Goal: Transaction & Acquisition: Book appointment/travel/reservation

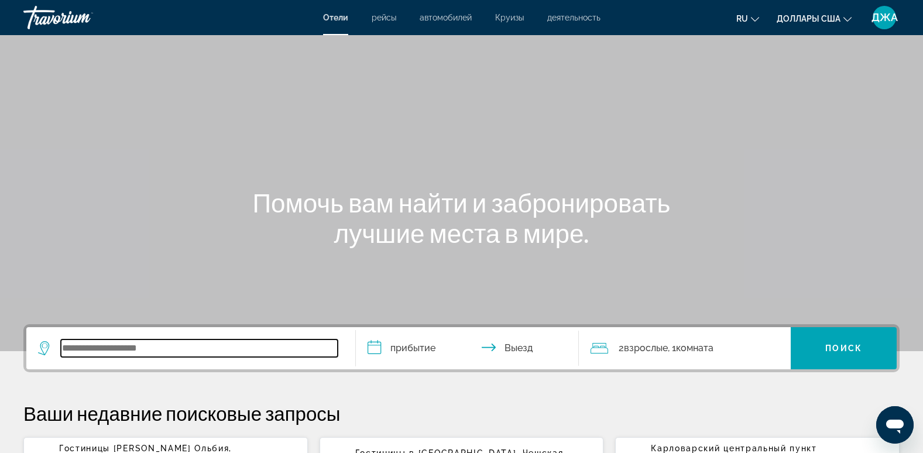
click at [142, 347] on input "Виджет поиска" at bounding box center [199, 349] width 277 height 18
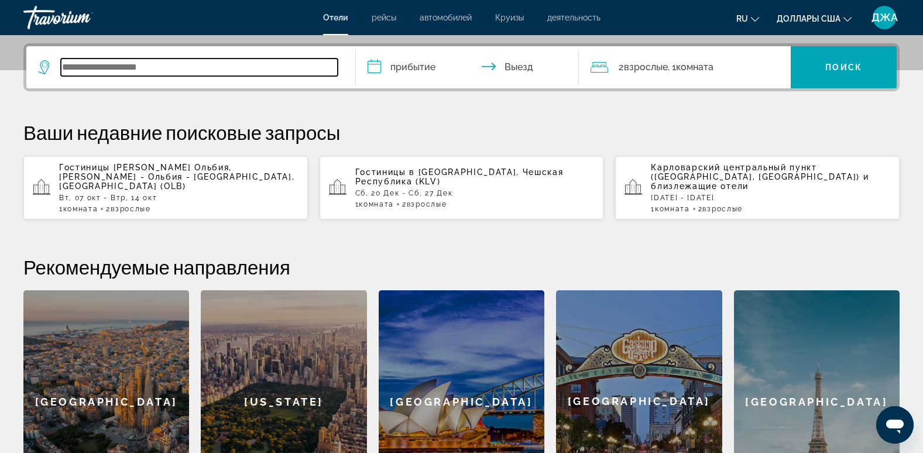
scroll to position [286, 0]
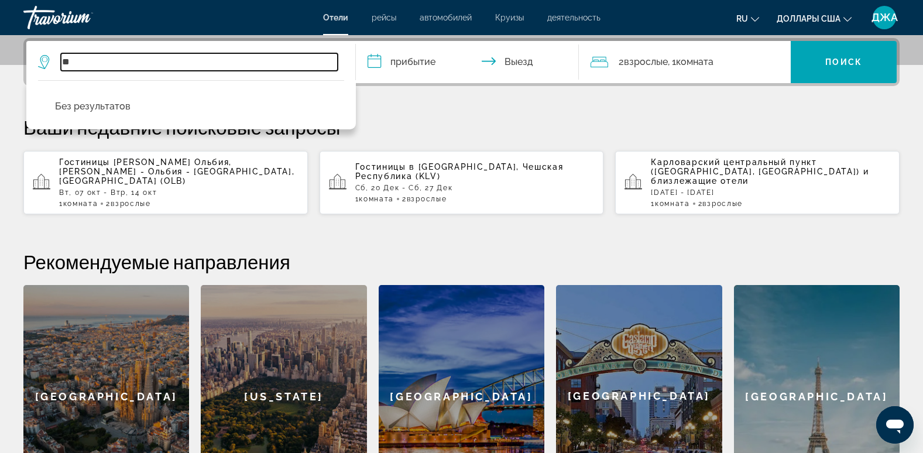
type input "*"
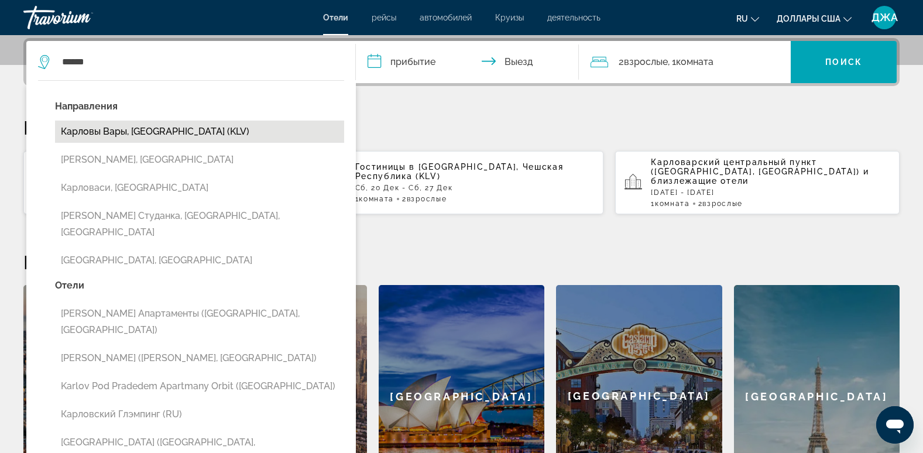
click at [163, 128] on button "Карловы Вары, [GEOGRAPHIC_DATA] (KLV)" at bounding box center [199, 132] width 289 height 22
type input "**********"
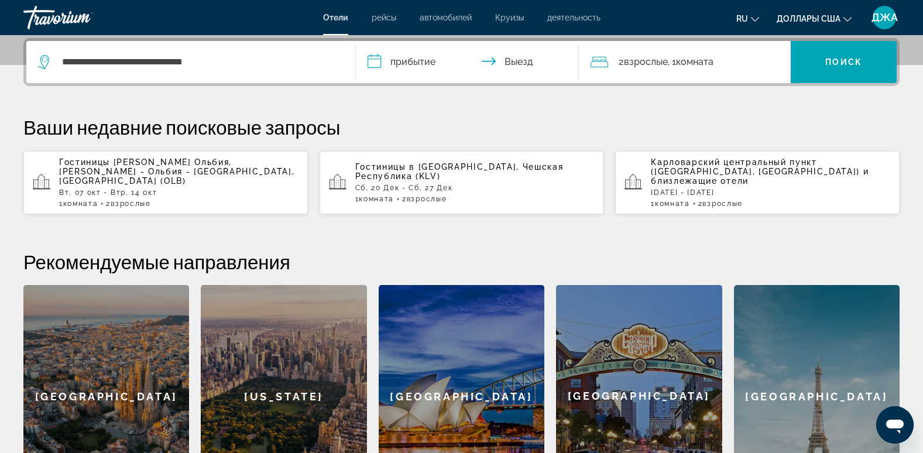
click at [410, 61] on input "**********" at bounding box center [470, 64] width 228 height 46
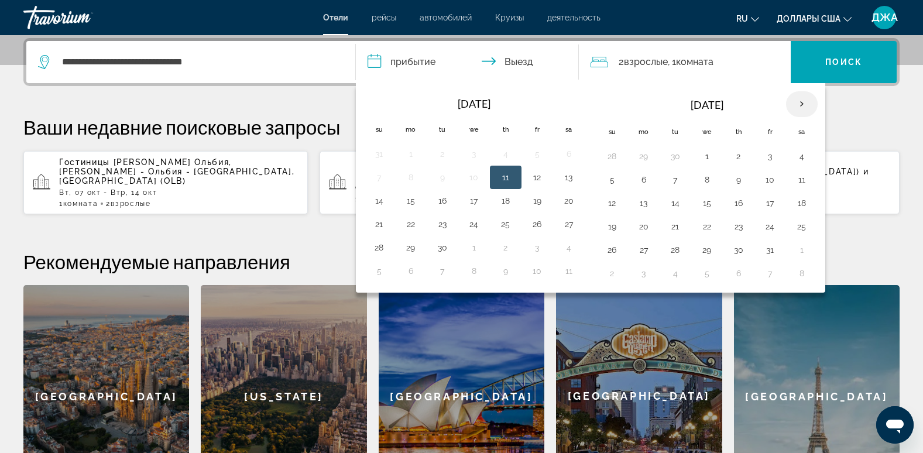
click at [802, 100] on th "Next month" at bounding box center [802, 104] width 32 height 26
click at [769, 201] on button "19" at bounding box center [770, 203] width 19 height 16
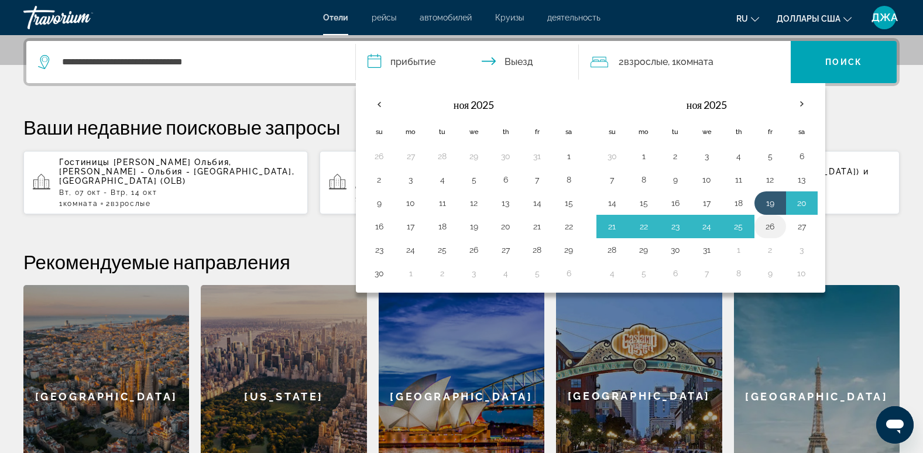
click at [770, 224] on button "26" at bounding box center [770, 226] width 19 height 16
type input "**********"
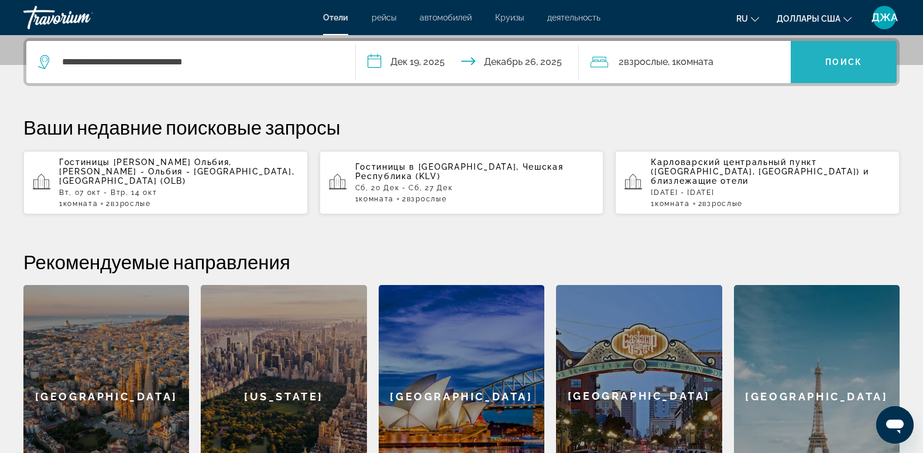
click at [863, 51] on span "Виджет поиска" at bounding box center [844, 62] width 106 height 28
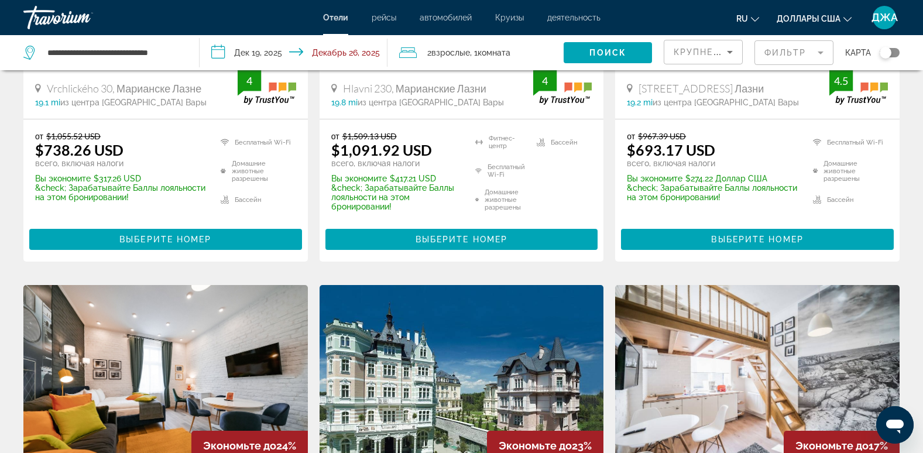
scroll to position [632, 0]
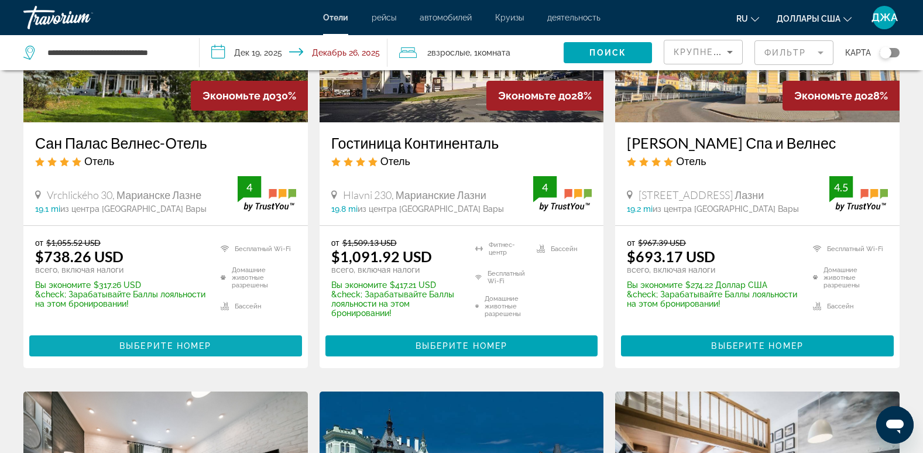
click at [155, 347] on span "Выберите номер" at bounding box center [165, 345] width 92 height 9
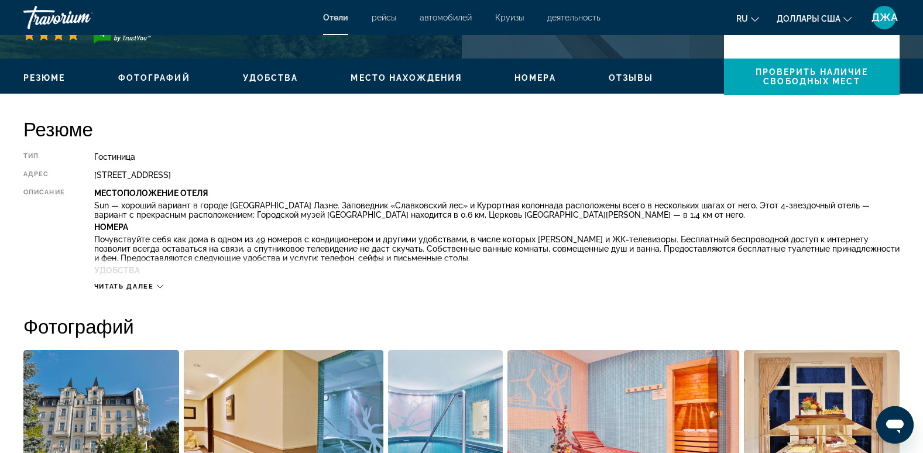
scroll to position [351, 0]
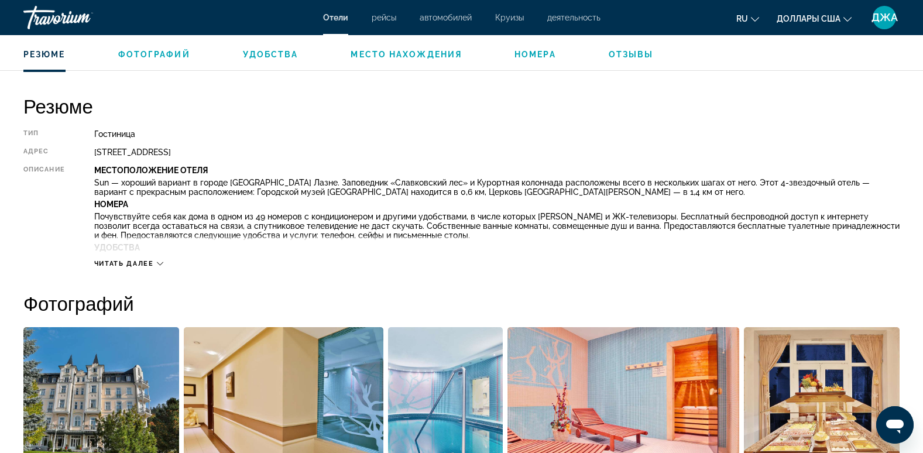
click at [129, 263] on span "Читать далее" at bounding box center [124, 264] width 60 height 8
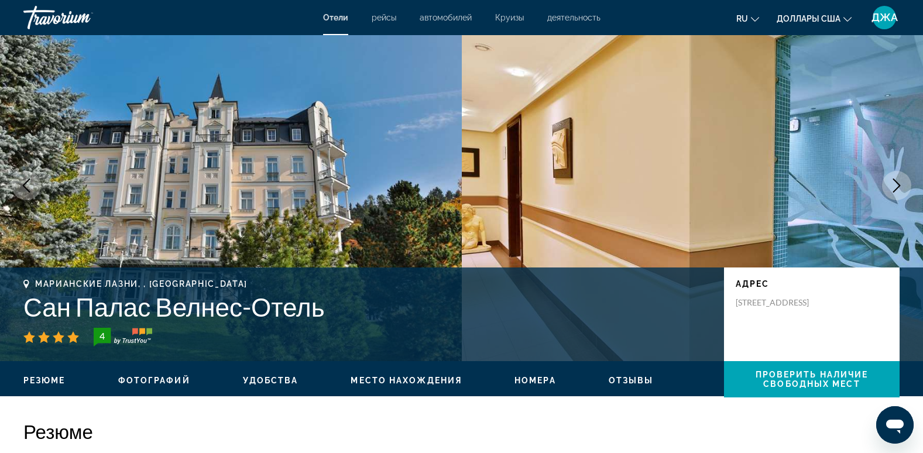
scroll to position [0, 0]
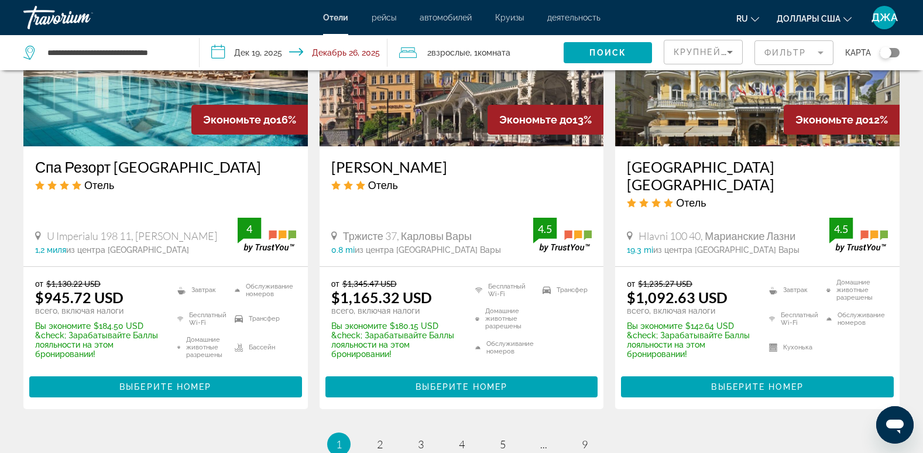
scroll to position [1545, 0]
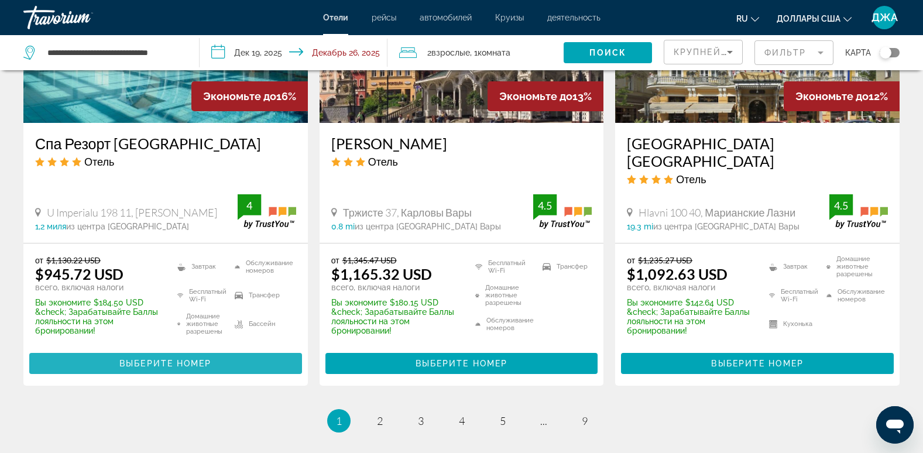
click at [175, 366] on span "Выберите номер" at bounding box center [165, 363] width 92 height 9
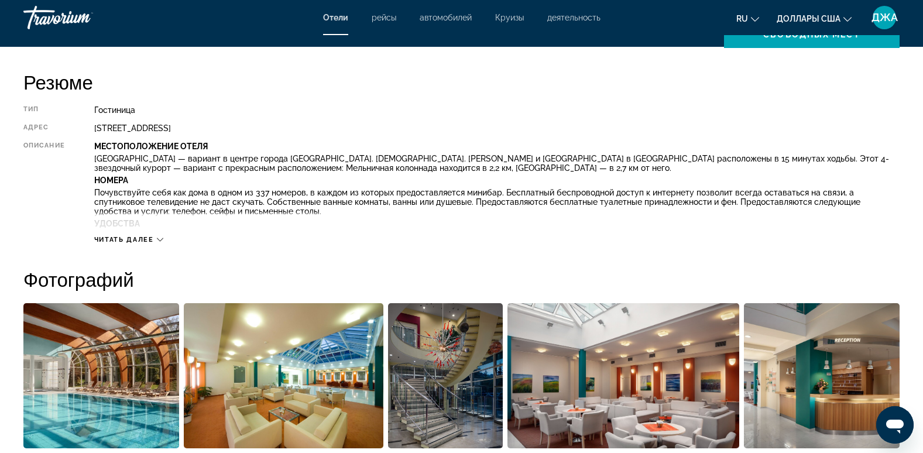
scroll to position [398, 0]
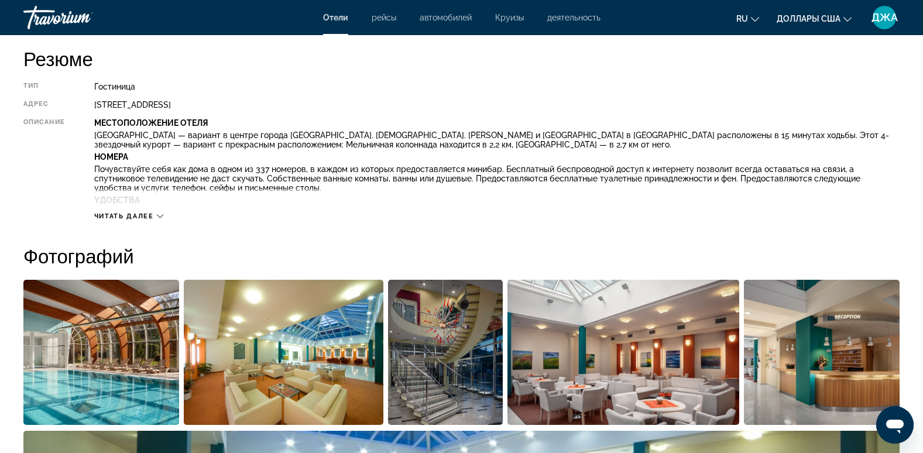
click at [132, 215] on span "Читать далее" at bounding box center [124, 217] width 60 height 8
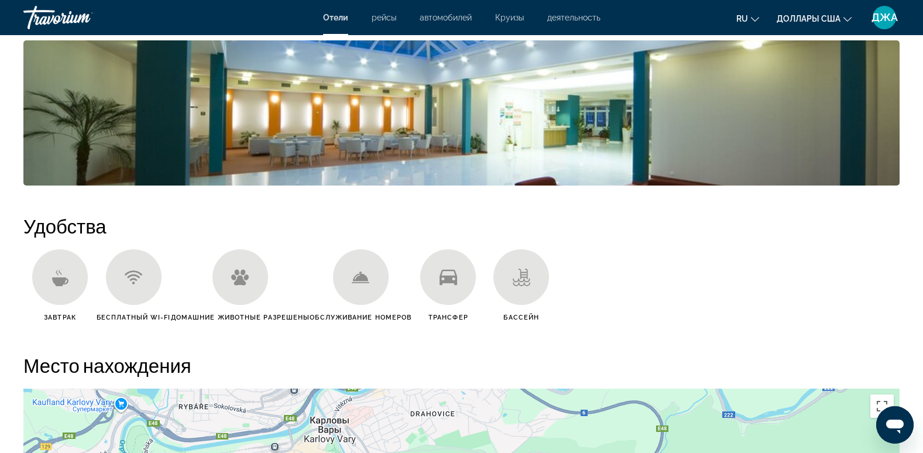
scroll to position [866, 0]
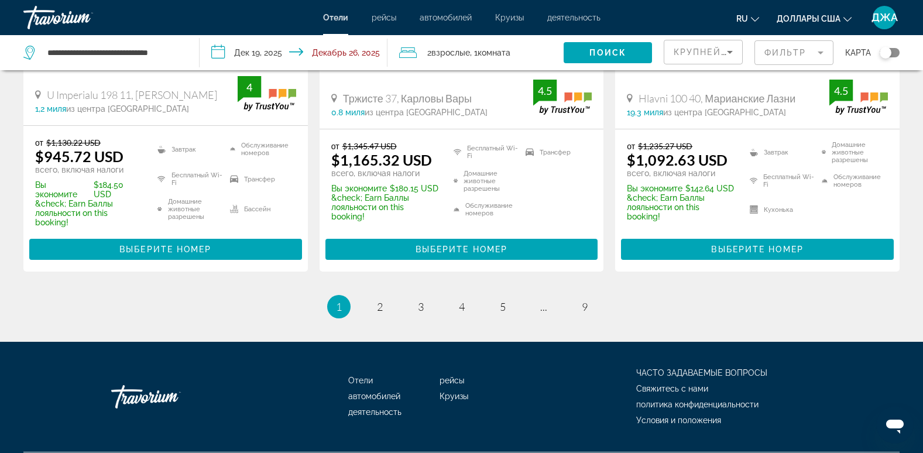
scroll to position [1663, 0]
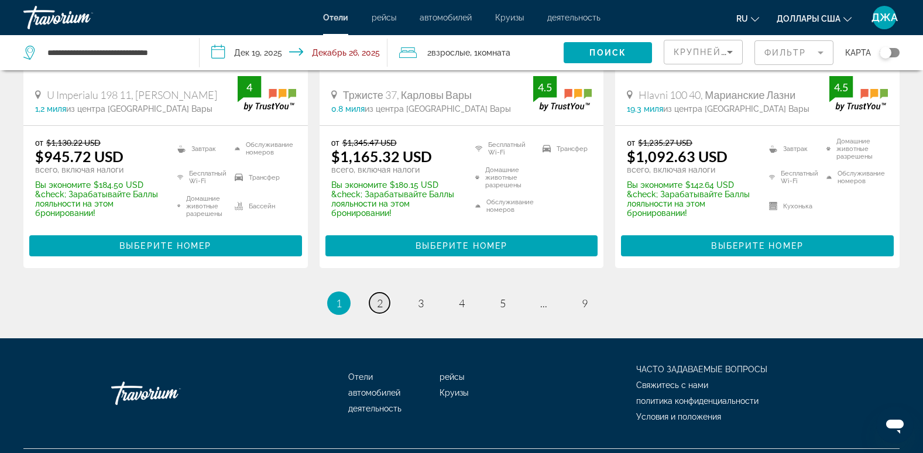
click at [379, 302] on span "2" at bounding box center [380, 303] width 6 height 13
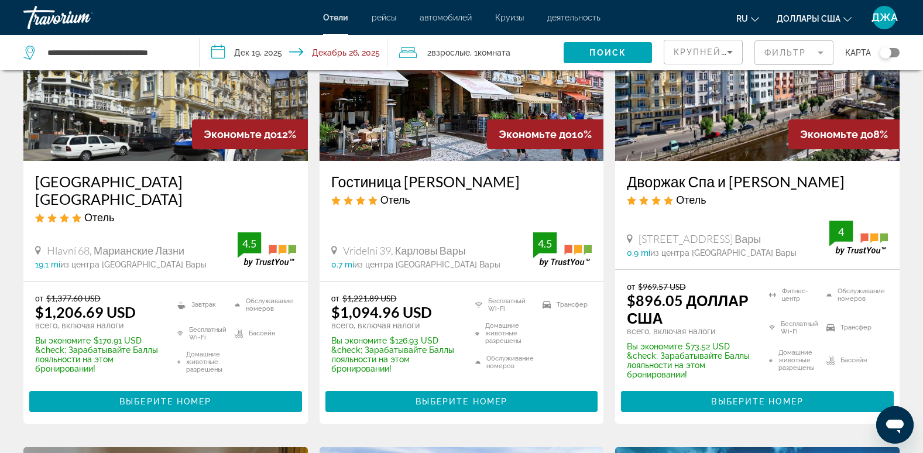
scroll to position [140, 0]
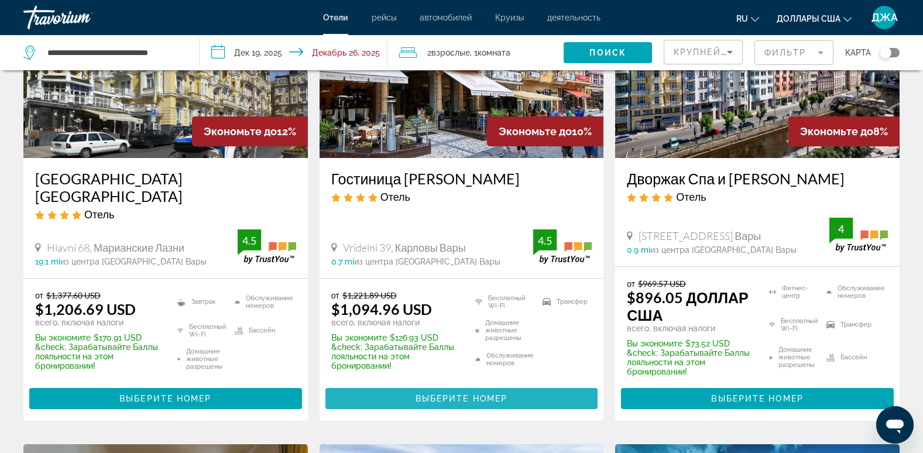
click at [444, 398] on span "Выберите номер" at bounding box center [462, 398] width 92 height 9
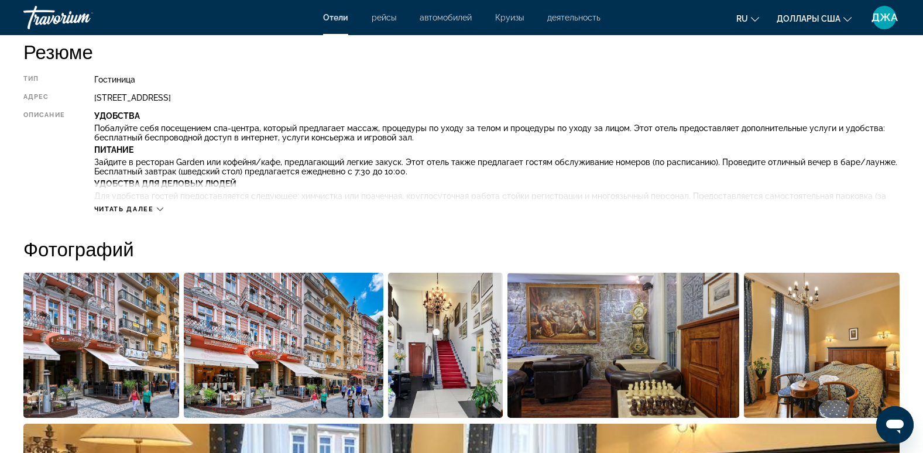
scroll to position [421, 0]
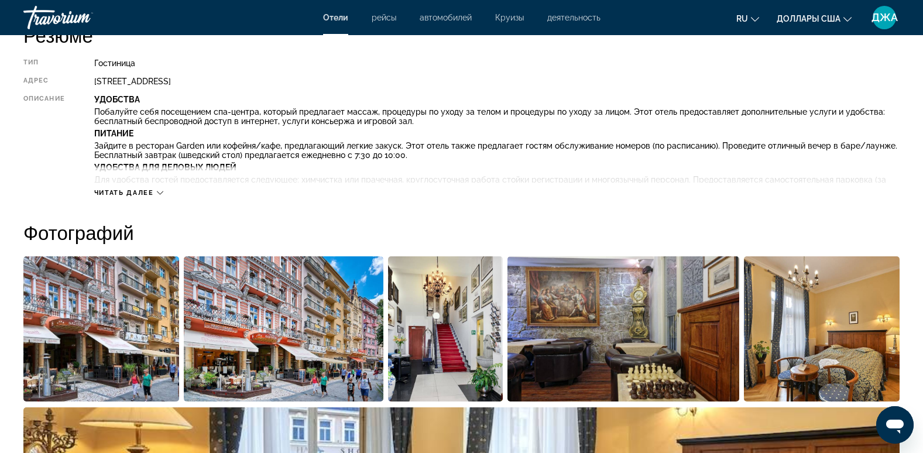
click at [125, 189] on span "Читать далее" at bounding box center [124, 193] width 60 height 8
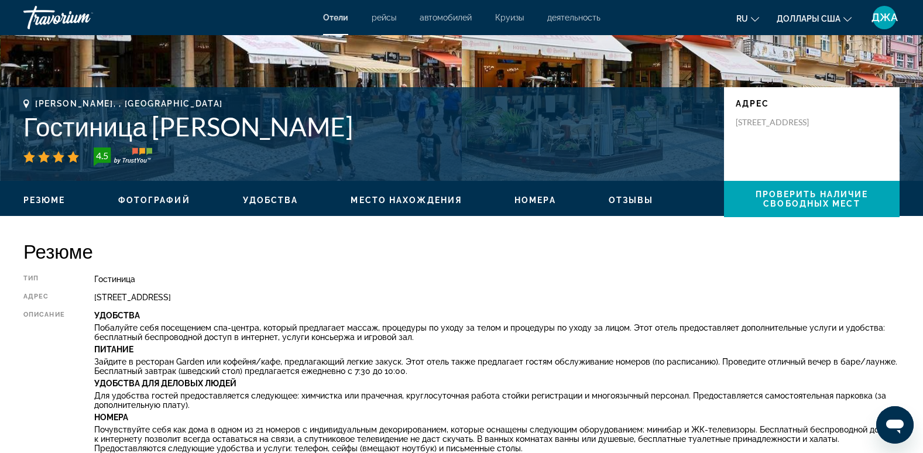
scroll to position [258, 0]
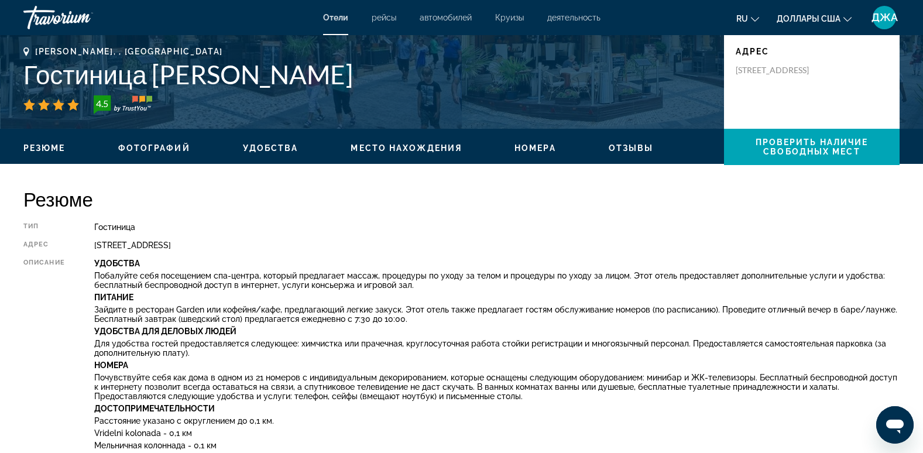
click at [892, 424] on icon "Открыть окно обмена сообщениями" at bounding box center [895, 427] width 18 height 14
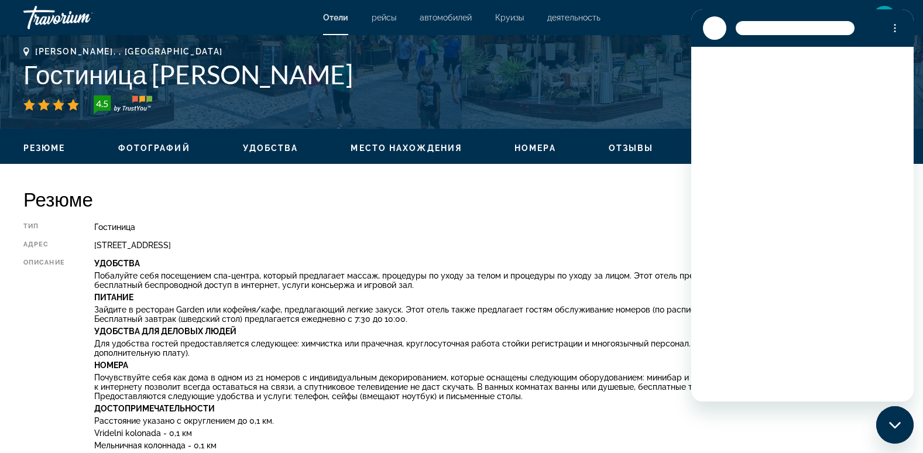
scroll to position [0, 0]
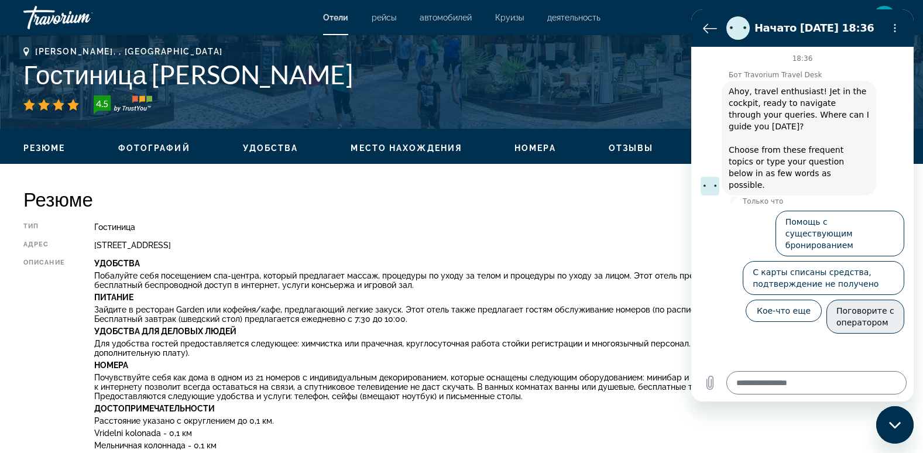
click at [859, 300] on button "Поговорите с оператором" at bounding box center [866, 317] width 78 height 34
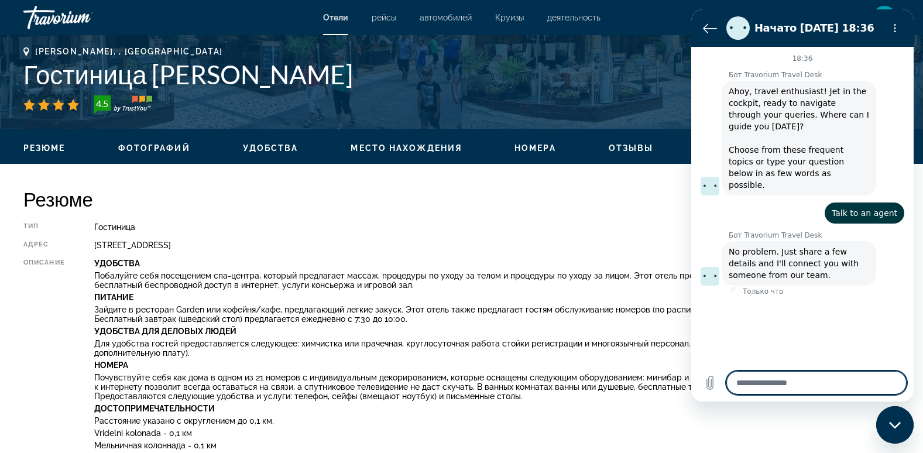
type textarea "*"
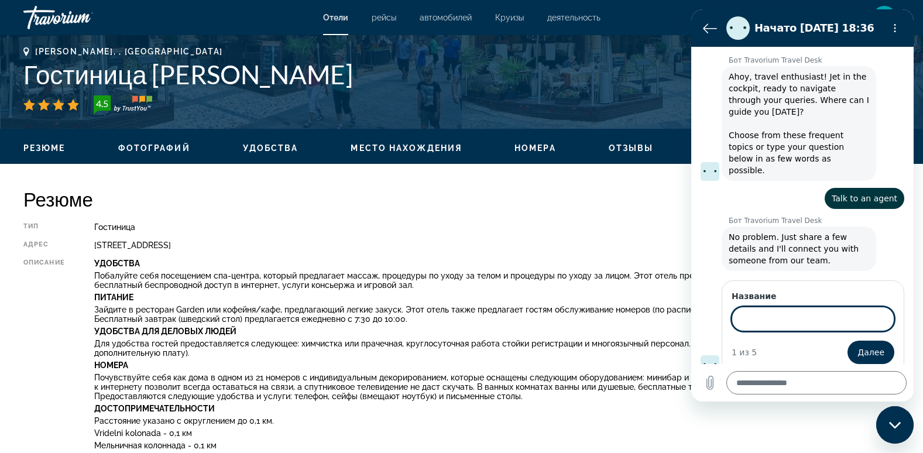
scroll to position [13, 0]
paste input "**********"
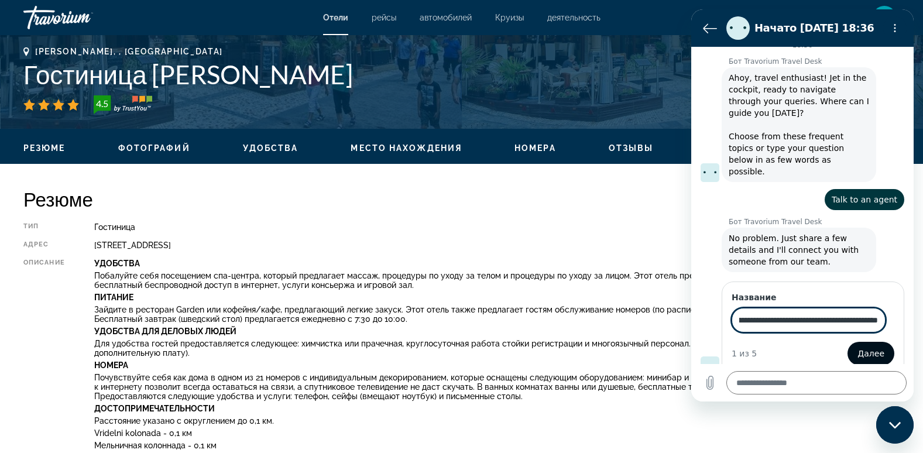
type input "**********"
click at [861, 347] on span "Далее" at bounding box center [871, 354] width 27 height 14
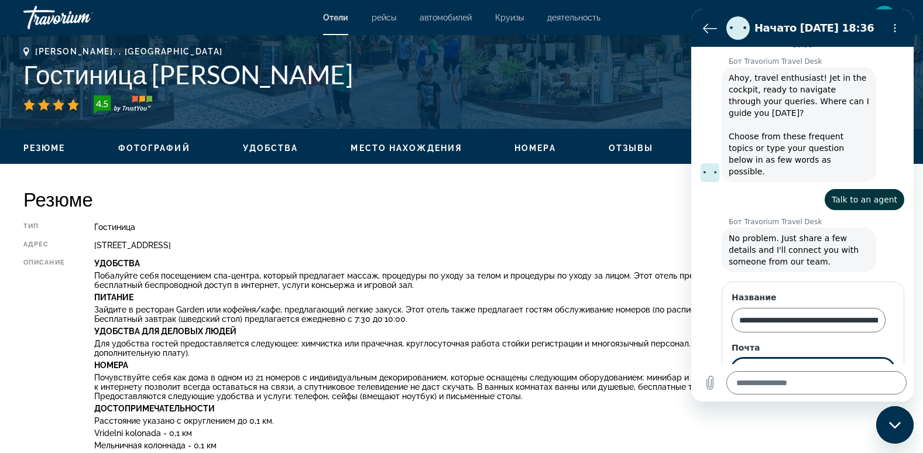
scroll to position [64, 0]
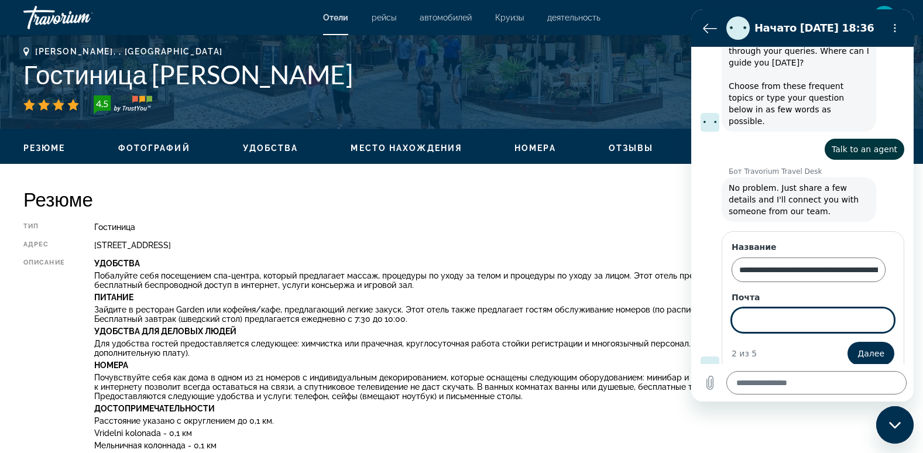
click at [762, 308] on input "Почта" at bounding box center [813, 320] width 163 height 25
type input "**********"
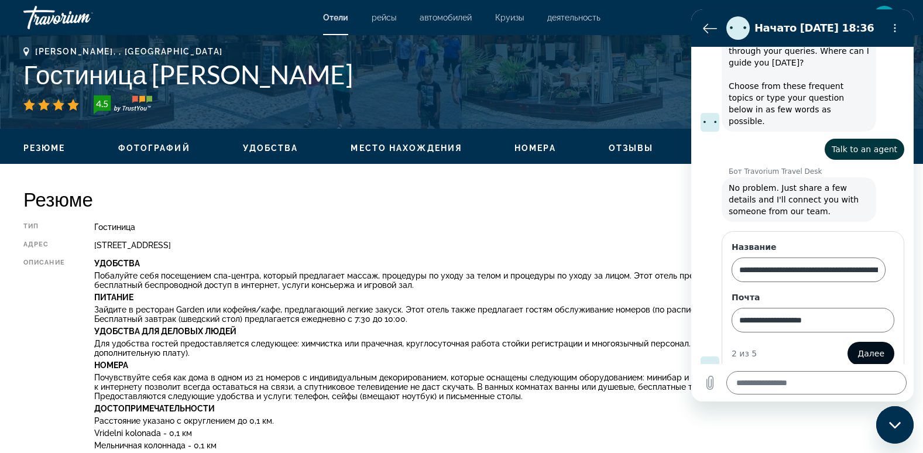
click at [865, 347] on span "Далее" at bounding box center [871, 354] width 27 height 14
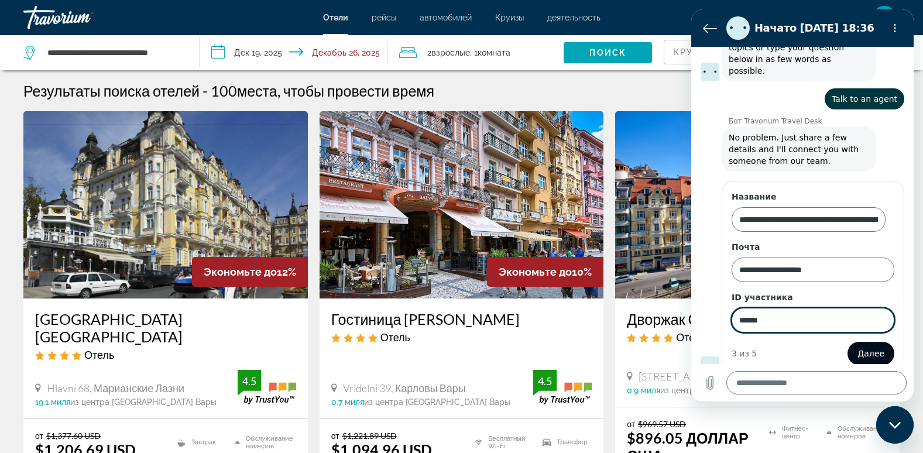
type input "******"
click at [863, 347] on span "Далее" at bounding box center [871, 354] width 27 height 14
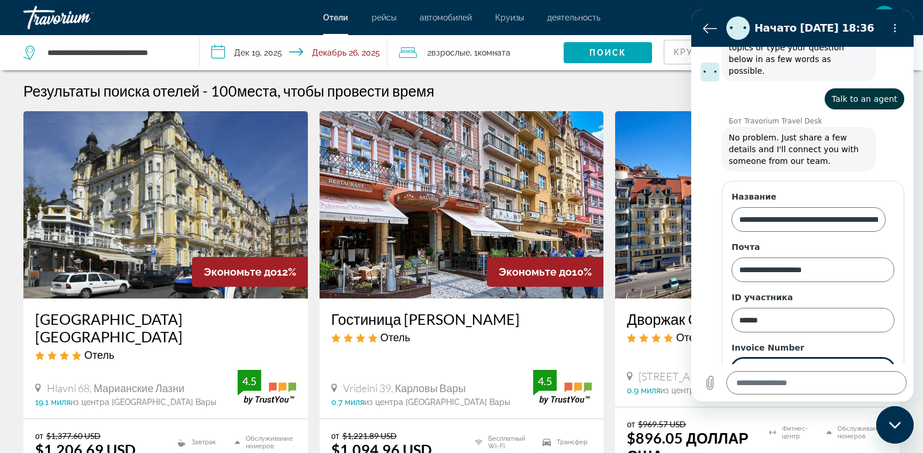
scroll to position [164, 0]
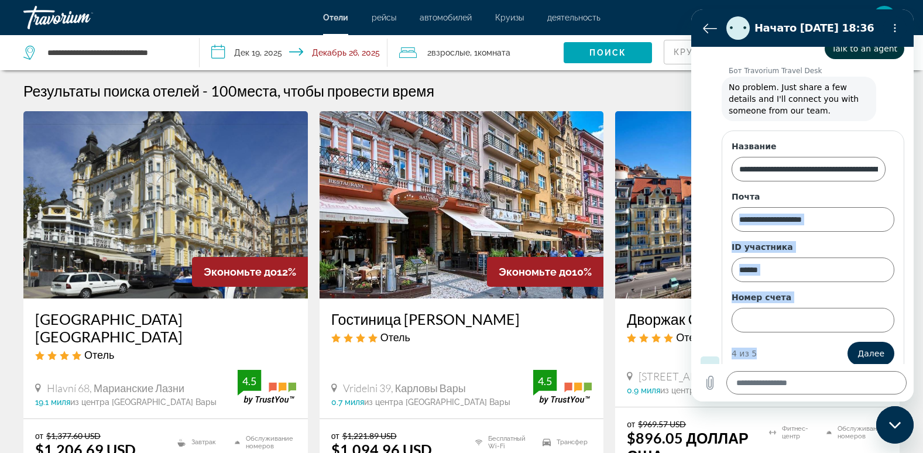
drag, startPoint x: 759, startPoint y: 328, endPoint x: 774, endPoint y: 191, distance: 137.2
click at [774, 191] on form "**********" at bounding box center [813, 252] width 163 height 225
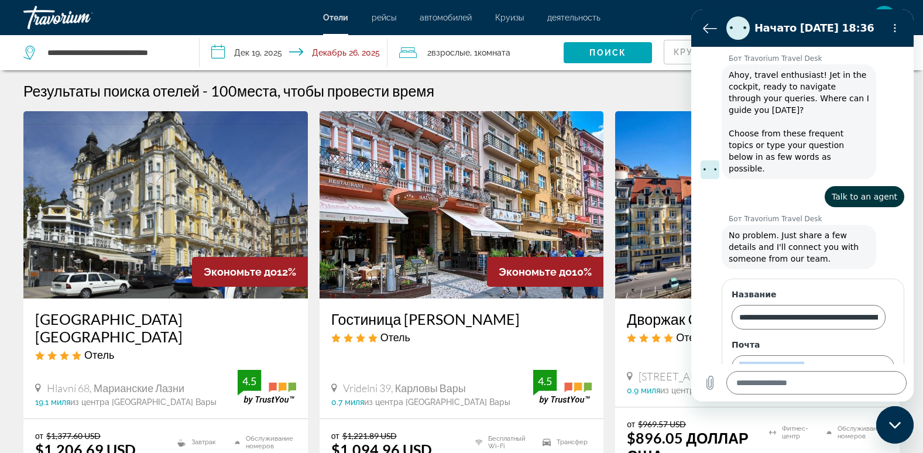
scroll to position [0, 0]
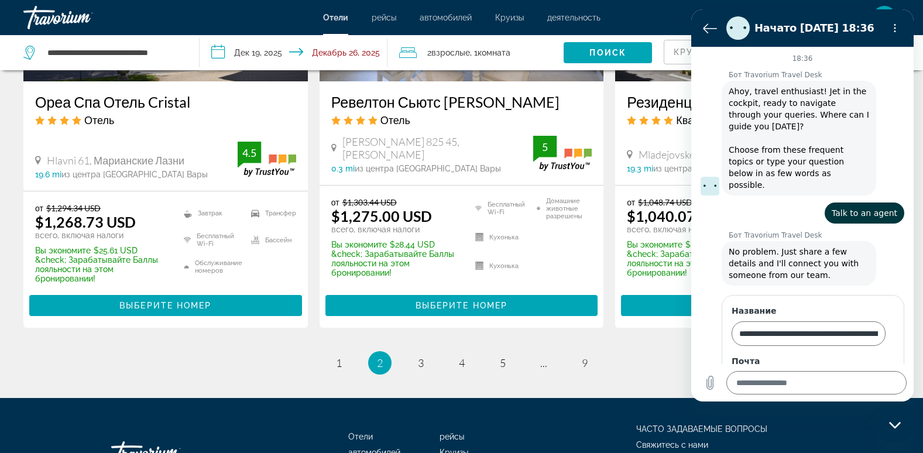
scroll to position [1664, 0]
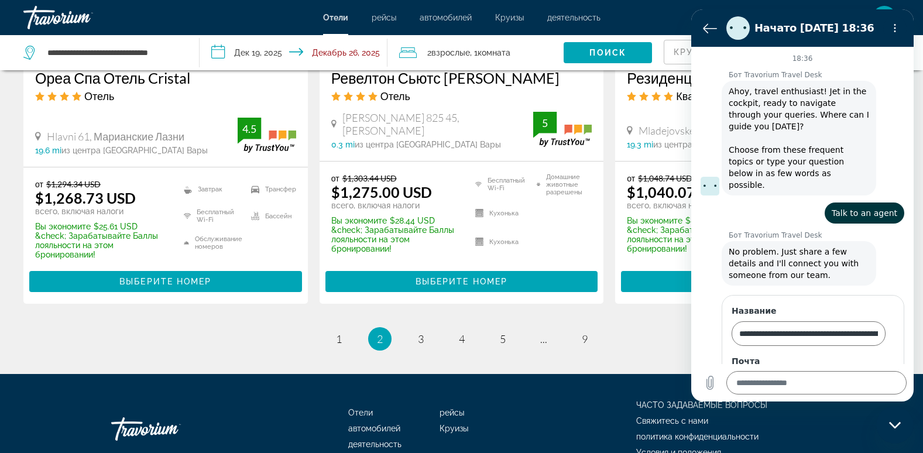
click at [896, 421] on icon "Закрыть окно обмена сообщениями" at bounding box center [895, 425] width 12 height 8
type textarea "*"
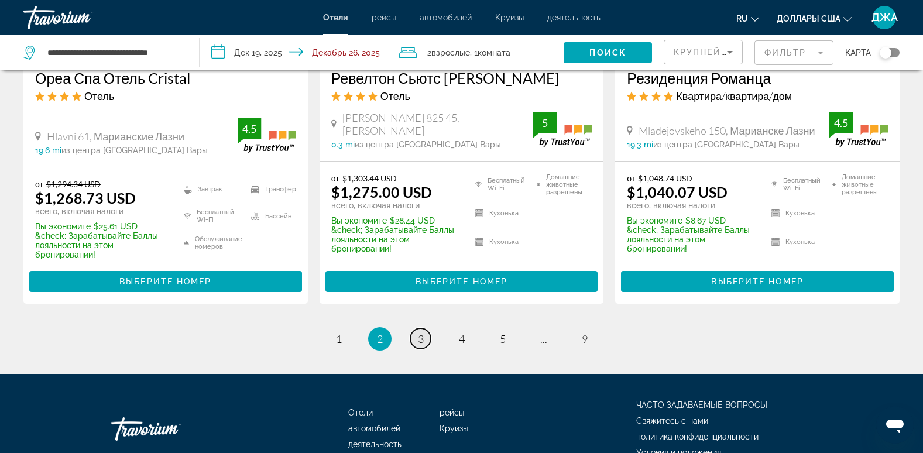
click at [421, 333] on span "3" at bounding box center [421, 339] width 6 height 13
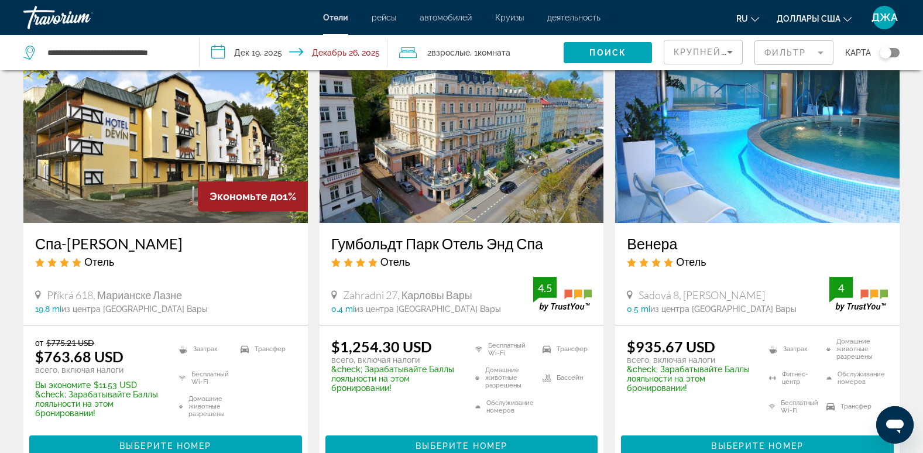
scroll to position [7, 0]
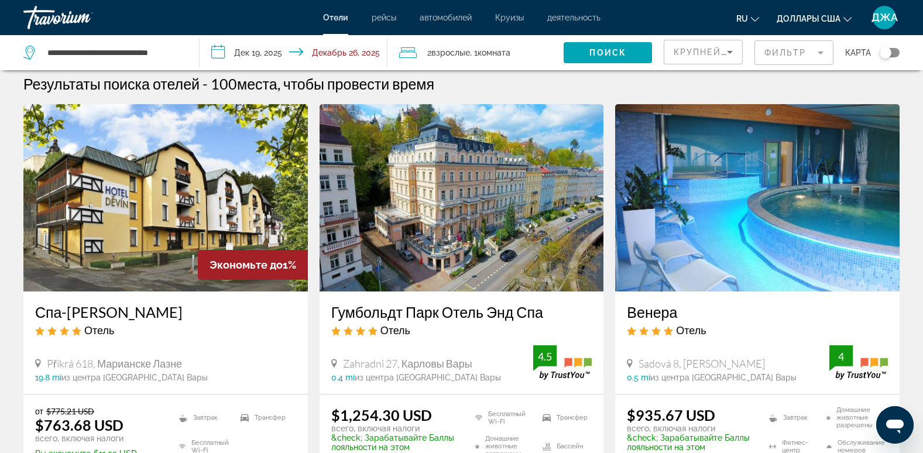
click at [187, 54] on div "**********" at bounding box center [105, 52] width 164 height 35
click at [191, 51] on app-destination-search "**********" at bounding box center [100, 52] width 200 height 35
click at [178, 53] on input "**********" at bounding box center [113, 53] width 135 height 18
click at [179, 54] on input "**********" at bounding box center [113, 53] width 135 height 18
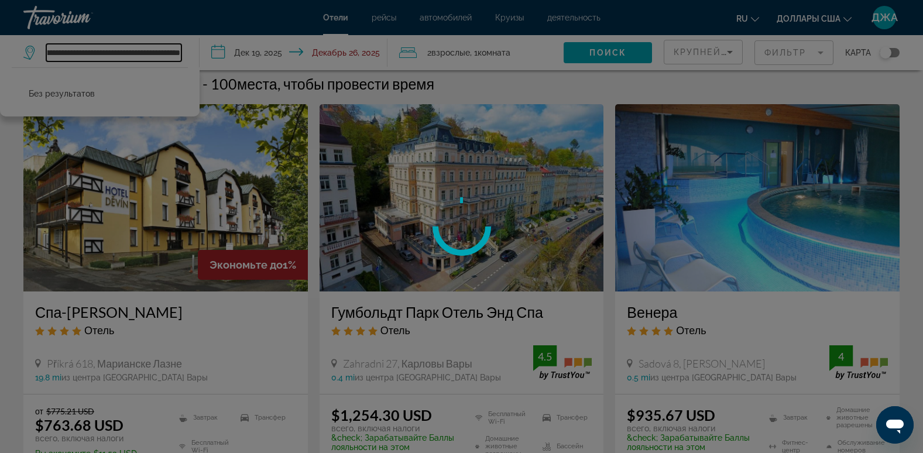
scroll to position [0, 59]
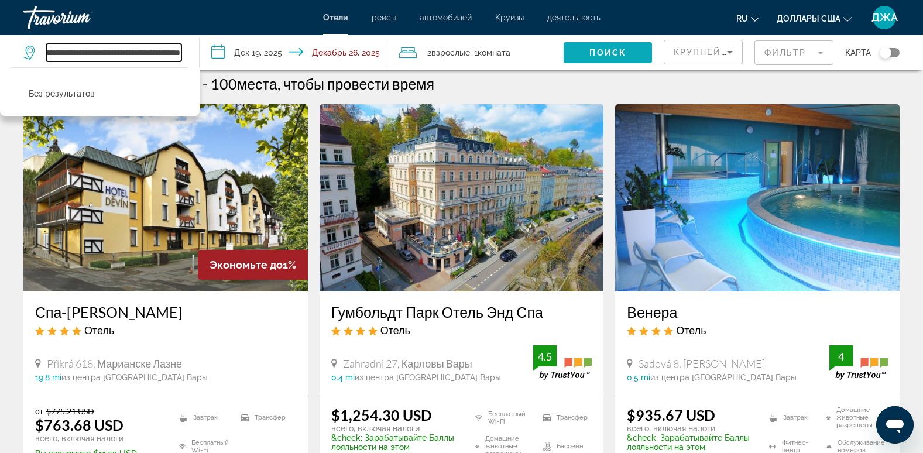
type input "**********"
click at [592, 58] on span "Виджет поиска" at bounding box center [608, 53] width 88 height 28
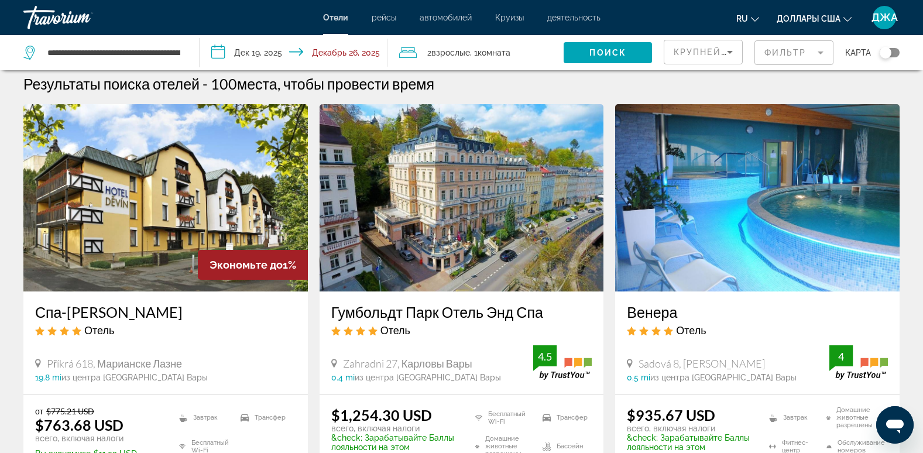
click at [186, 53] on div "**********" at bounding box center [105, 52] width 164 height 35
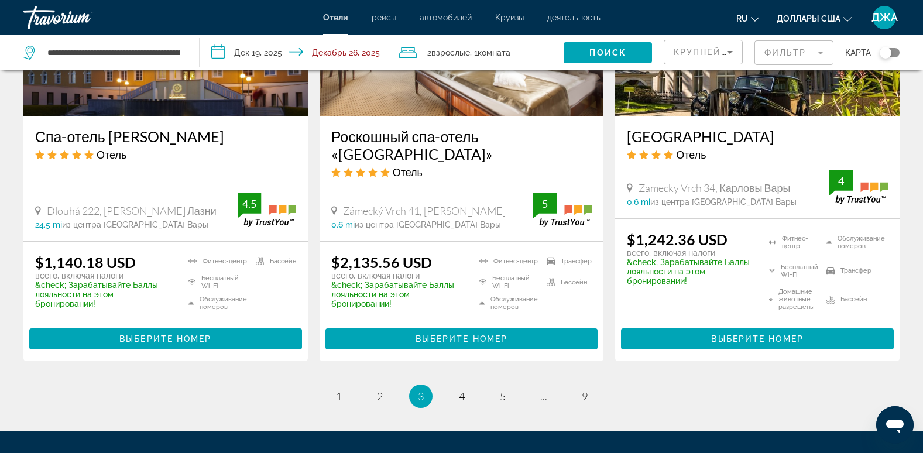
scroll to position [1576, 0]
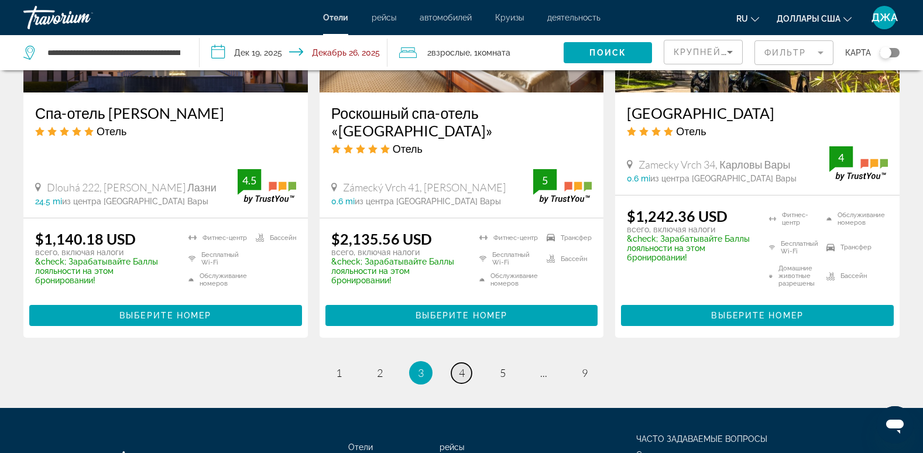
click at [462, 372] on span "4" at bounding box center [462, 372] width 6 height 13
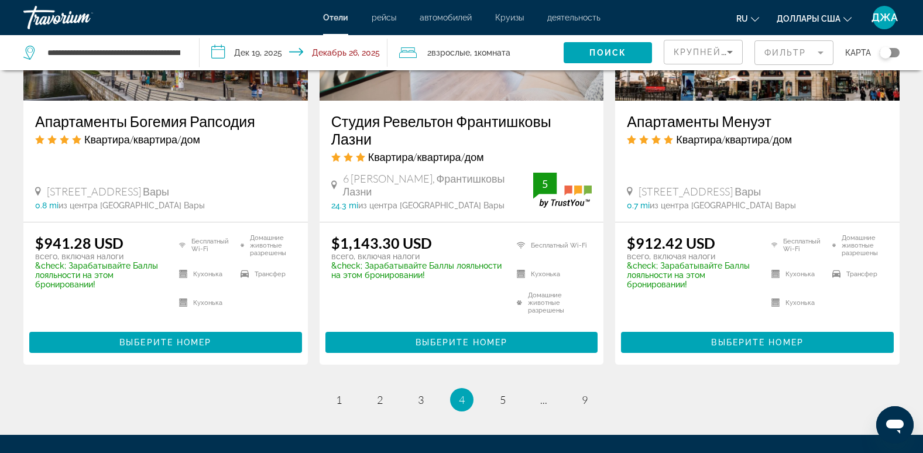
scroll to position [1569, 0]
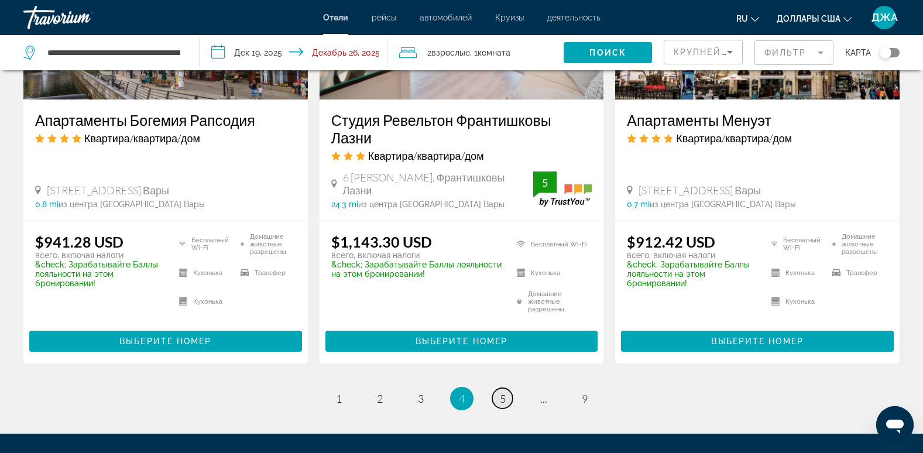
click at [501, 405] on span "5" at bounding box center [503, 398] width 6 height 13
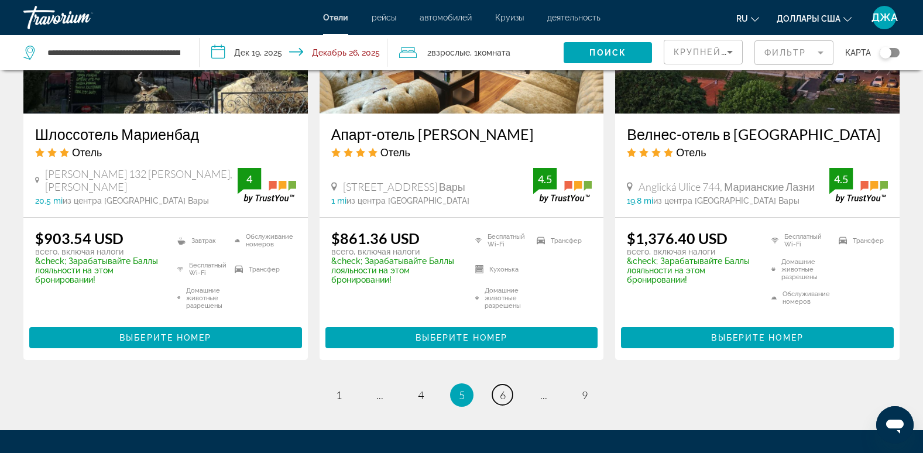
scroll to position [1592, 0]
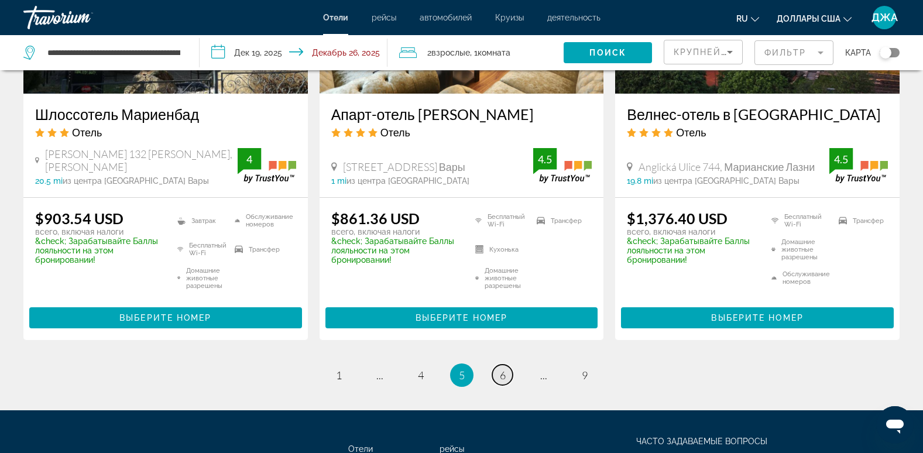
click at [501, 369] on span "6" at bounding box center [503, 375] width 6 height 13
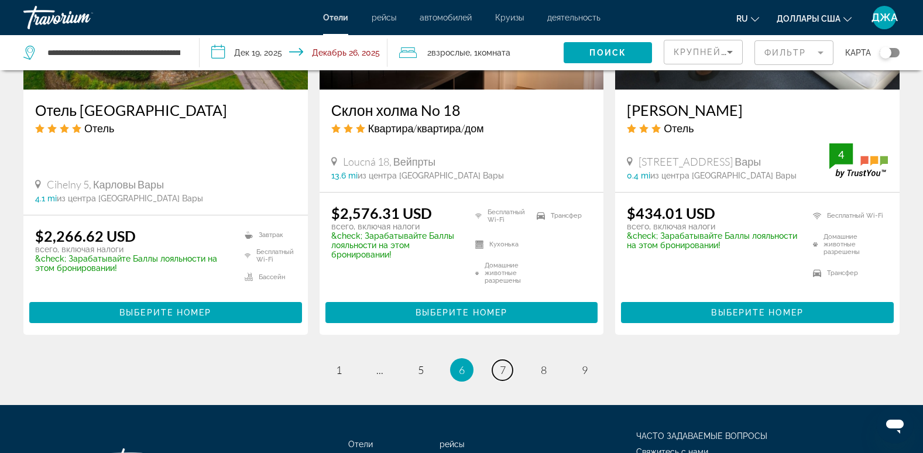
scroll to position [1691, 0]
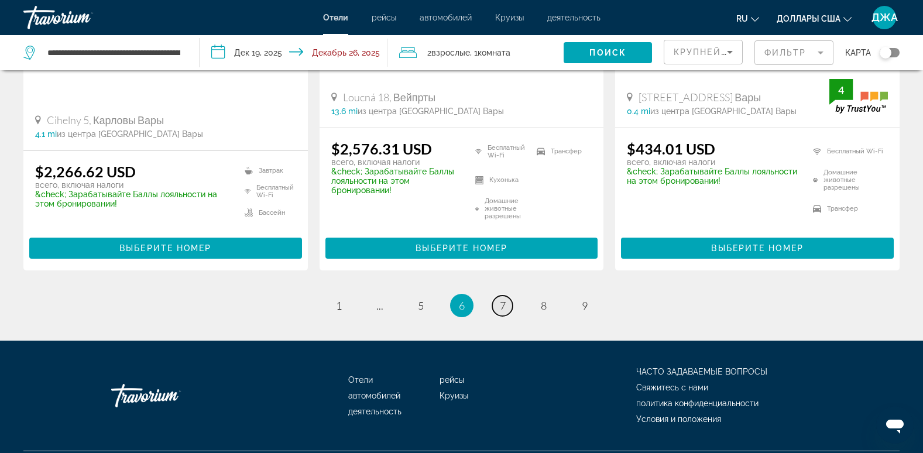
click at [502, 299] on span "7" at bounding box center [503, 305] width 6 height 13
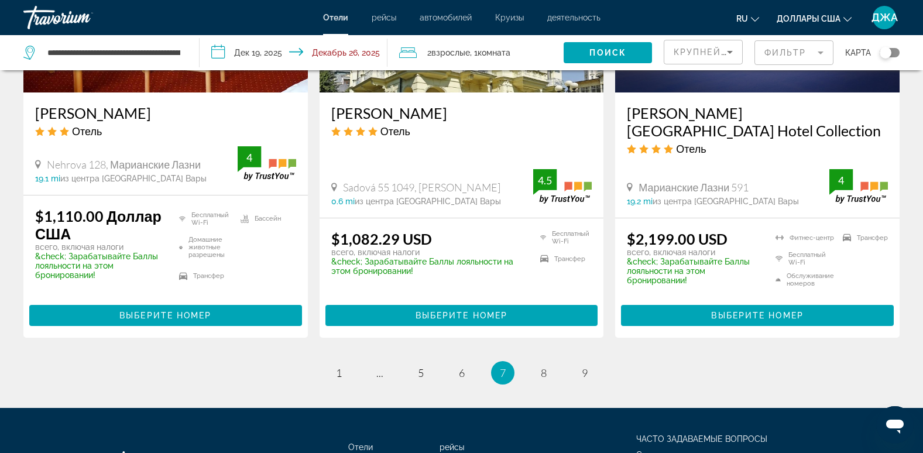
scroll to position [1592, 0]
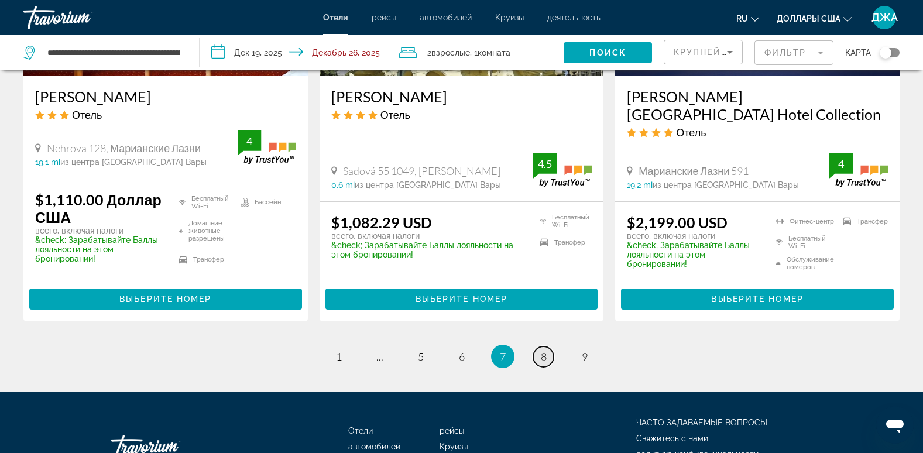
click at [546, 363] on span "8" at bounding box center [544, 356] width 6 height 13
click at [546, 392] on div "Отели рейсы автомобилей Круизы деятельность ЧАСТО ЗАДАВАЕМЫЕ ВОПРОСЫ Свяжитесь …" at bounding box center [461, 447] width 876 height 110
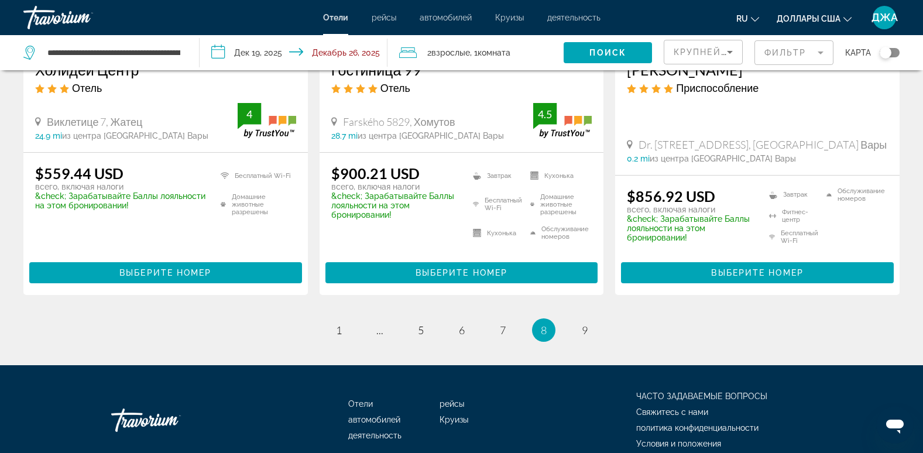
scroll to position [1639, 0]
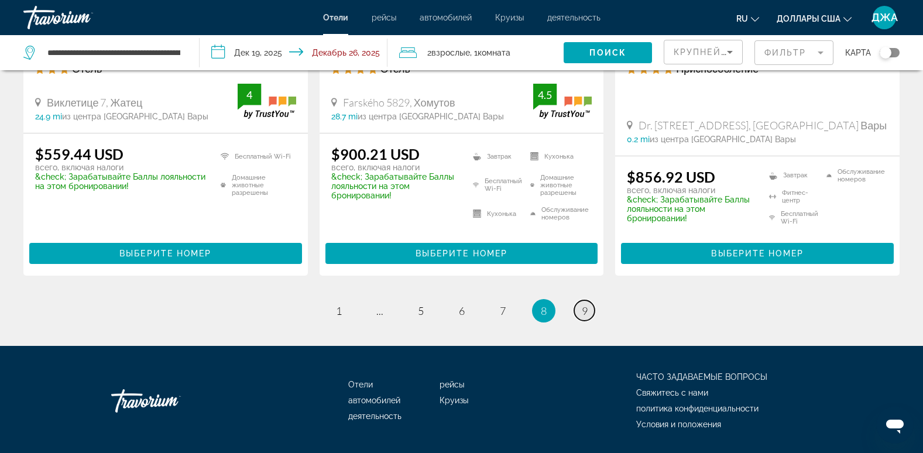
click at [582, 304] on span "9" at bounding box center [585, 310] width 6 height 13
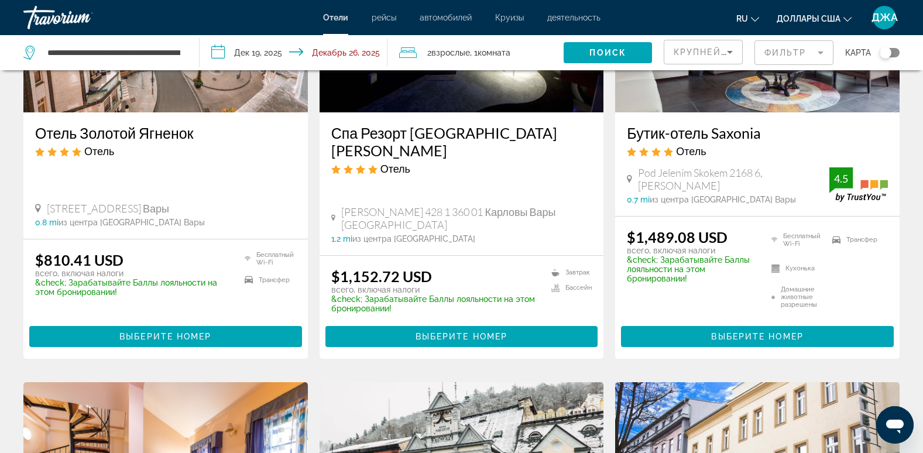
scroll to position [656, 0]
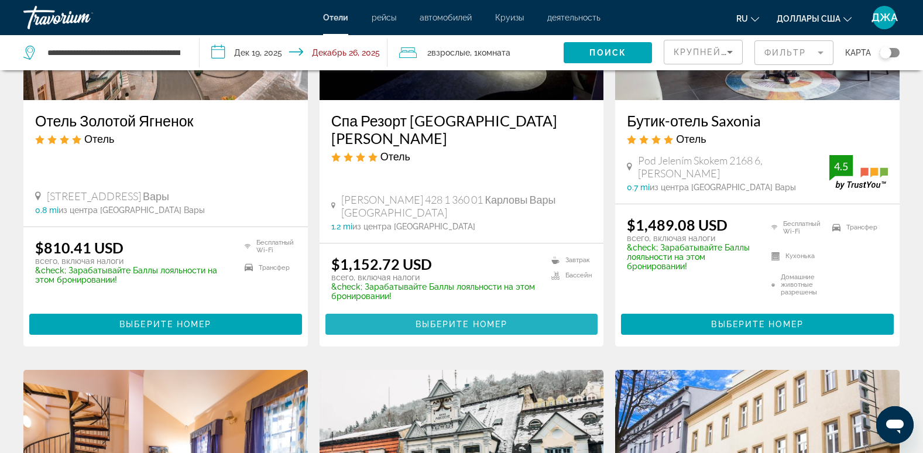
click at [478, 323] on span "Выберите номер" at bounding box center [462, 324] width 92 height 9
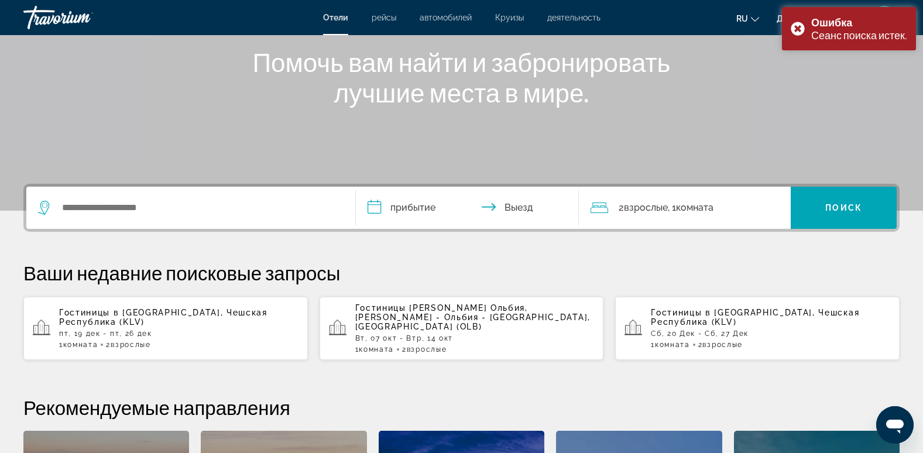
scroll to position [164, 0]
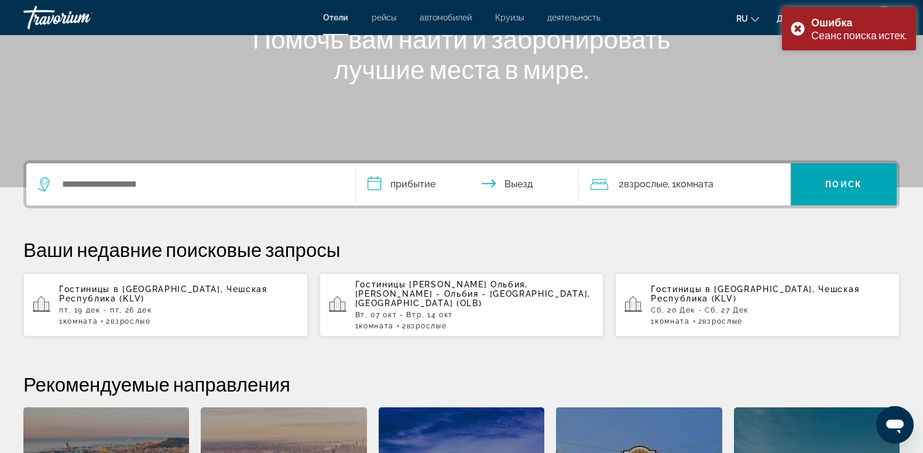
click at [100, 288] on span "Гостиницы в [GEOGRAPHIC_DATA]" at bounding box center [140, 289] width 162 height 9
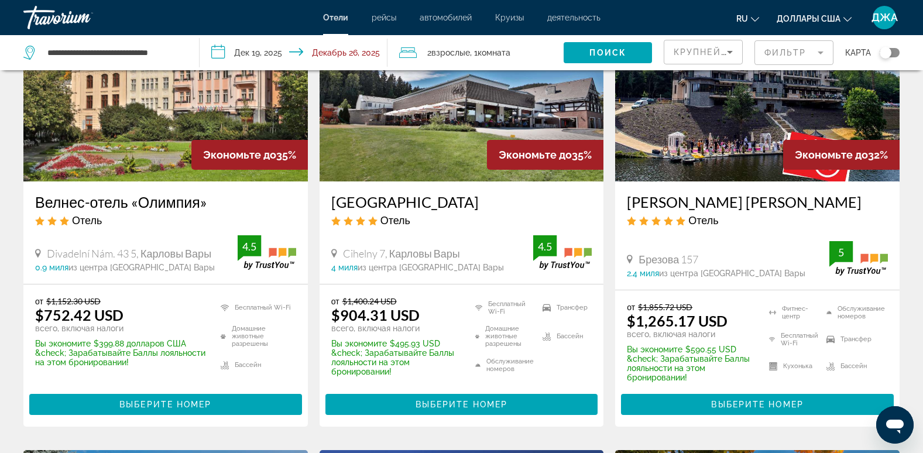
scroll to position [94, 0]
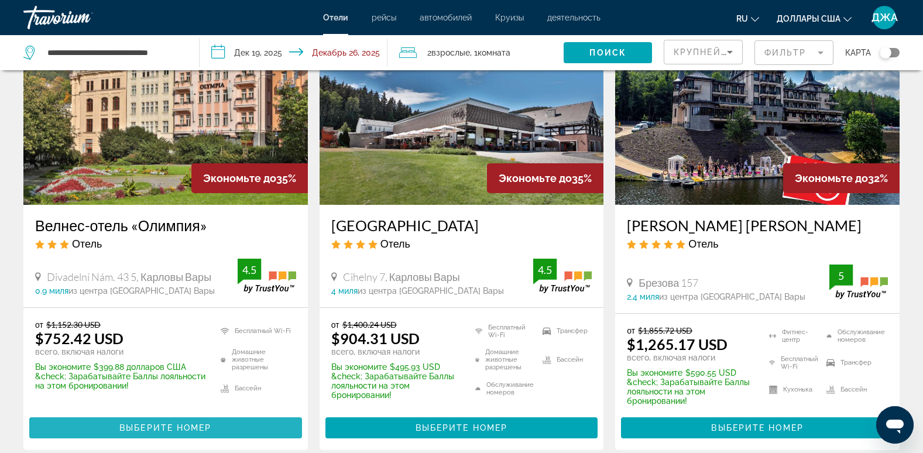
click at [190, 427] on span "Выберите номер" at bounding box center [165, 427] width 92 height 9
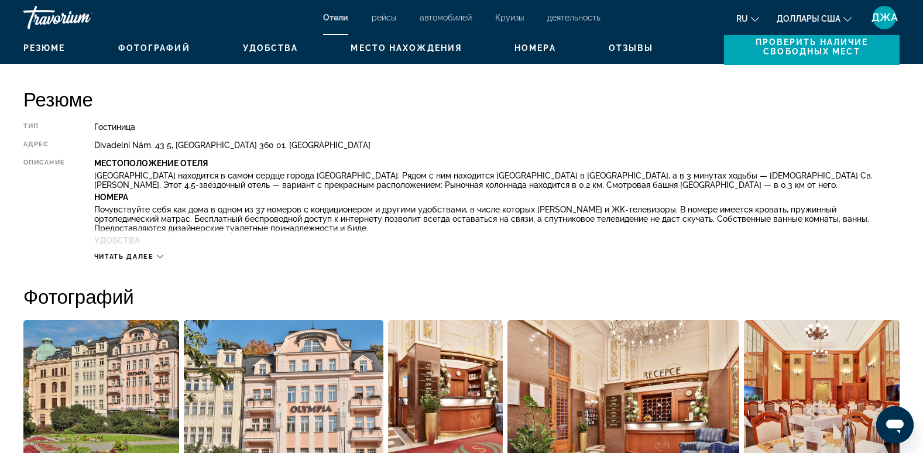
scroll to position [398, 0]
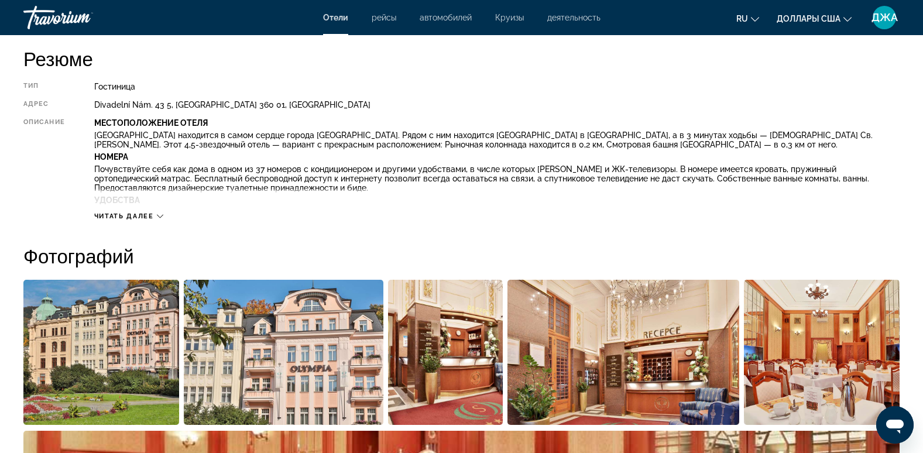
click at [125, 215] on span "Читать далее" at bounding box center [124, 217] width 60 height 8
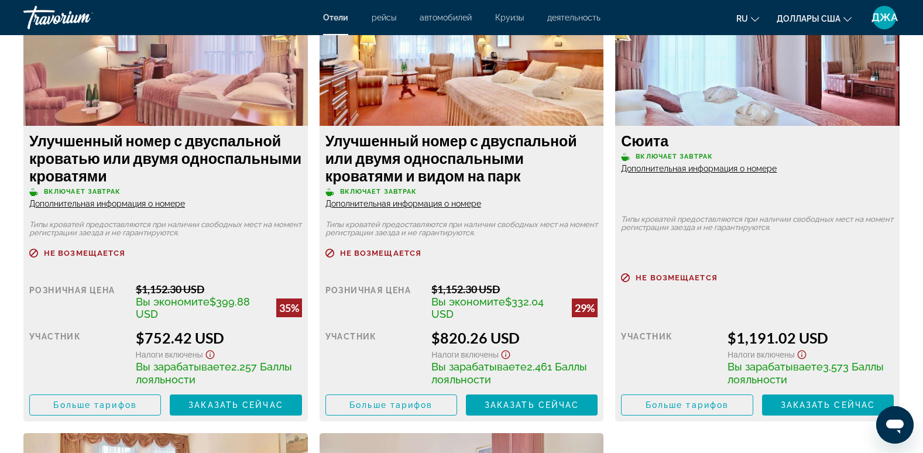
scroll to position [1780, 0]
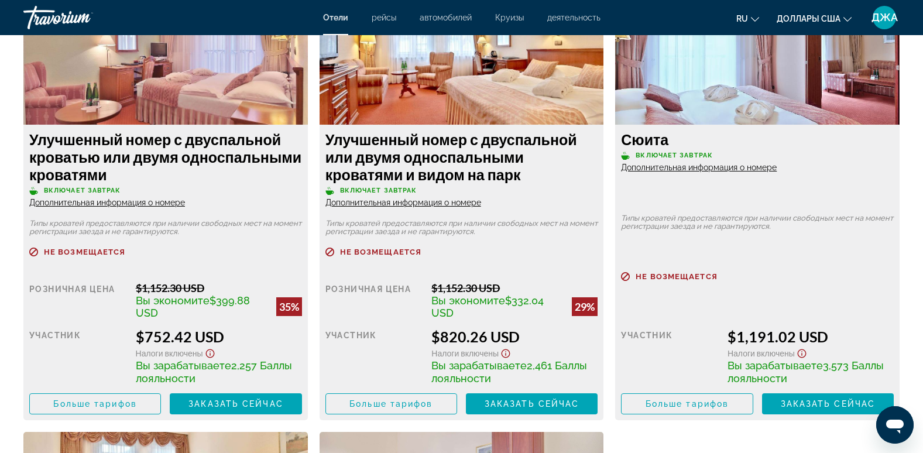
click at [159, 204] on span "Дополнительная информация о номере" at bounding box center [107, 202] width 156 height 9
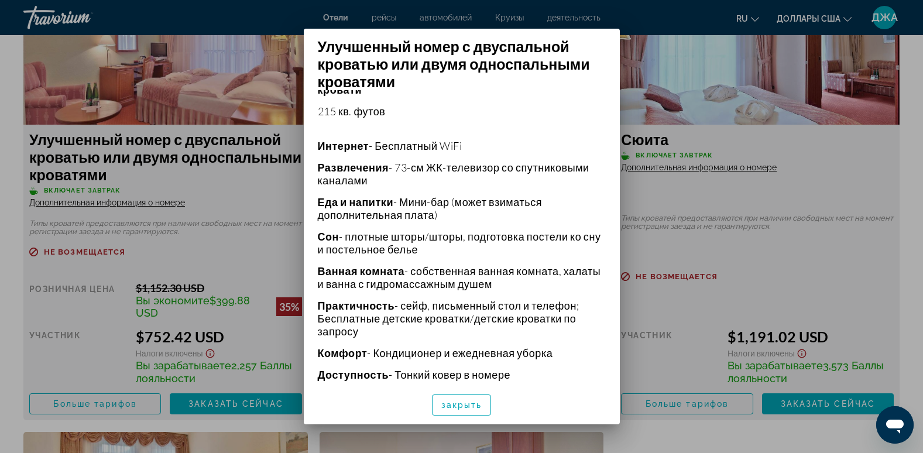
scroll to position [325, 0]
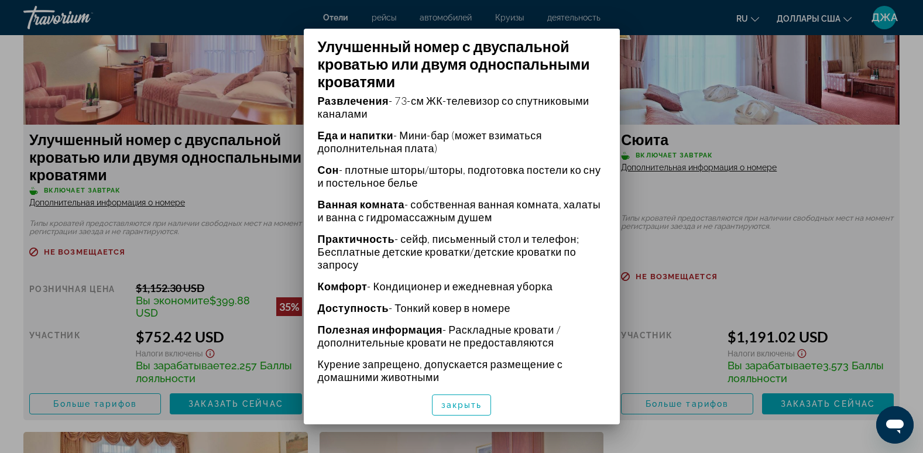
click at [818, 135] on div at bounding box center [461, 226] width 923 height 453
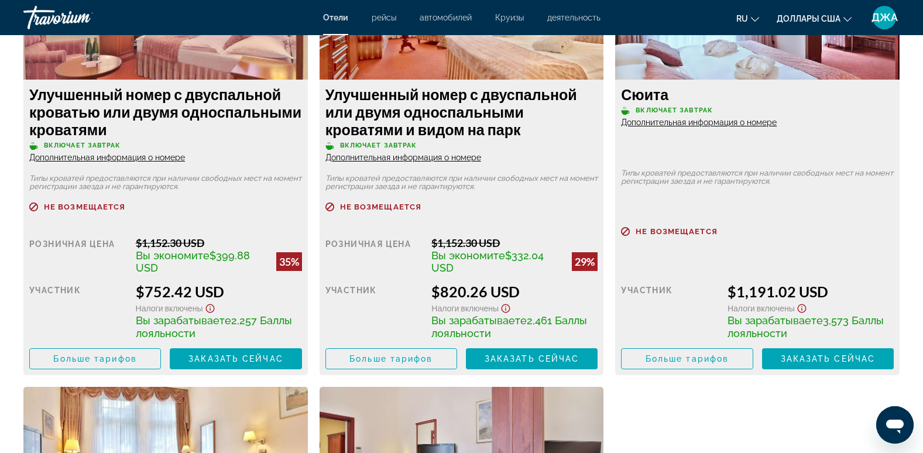
scroll to position [1826, 0]
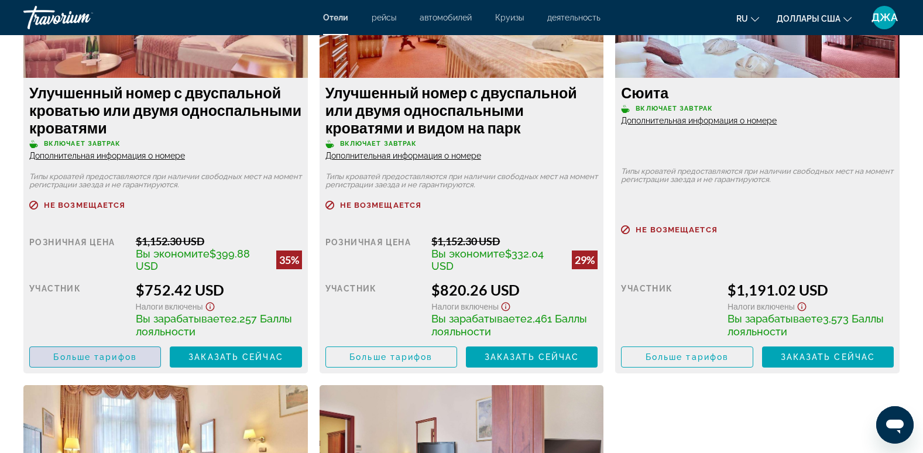
click at [117, 353] on span "Больше тарифов" at bounding box center [94, 356] width 83 height 9
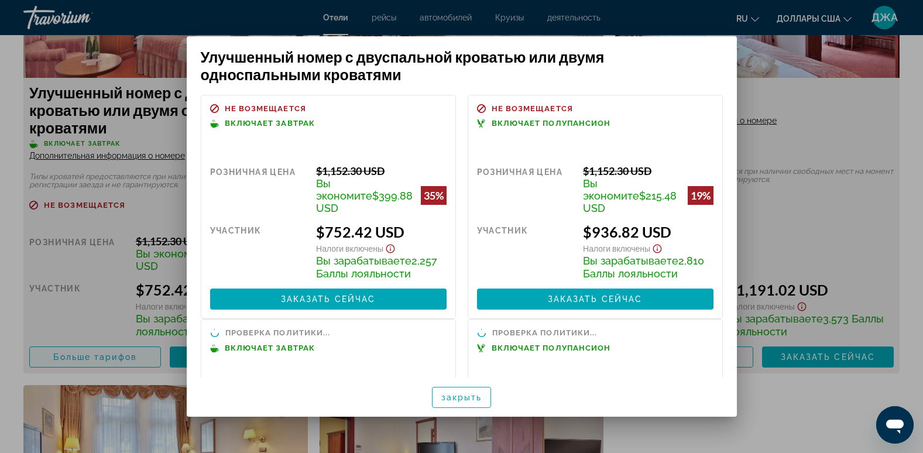
scroll to position [0, 0]
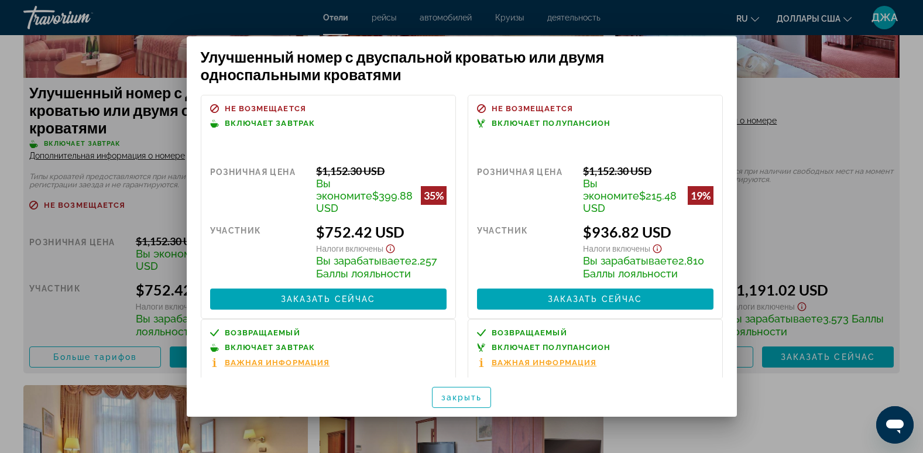
click at [310, 359] on span "Важная информация" at bounding box center [277, 363] width 105 height 8
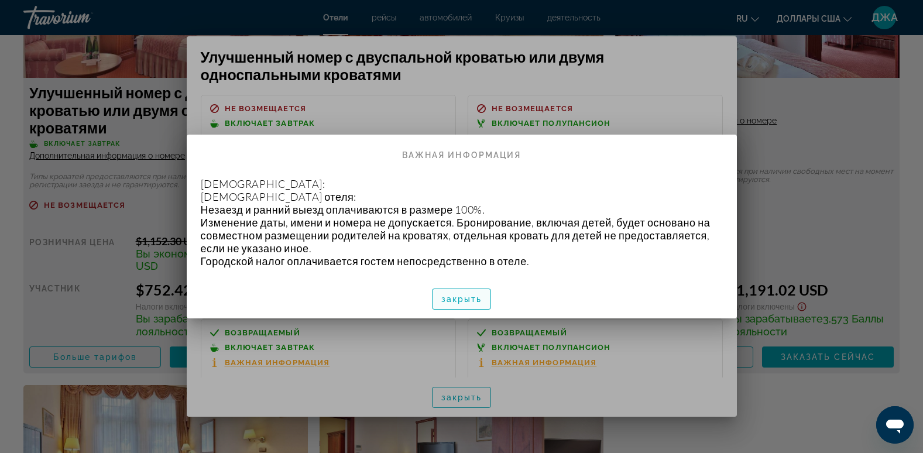
click at [458, 292] on span "button" at bounding box center [462, 299] width 59 height 28
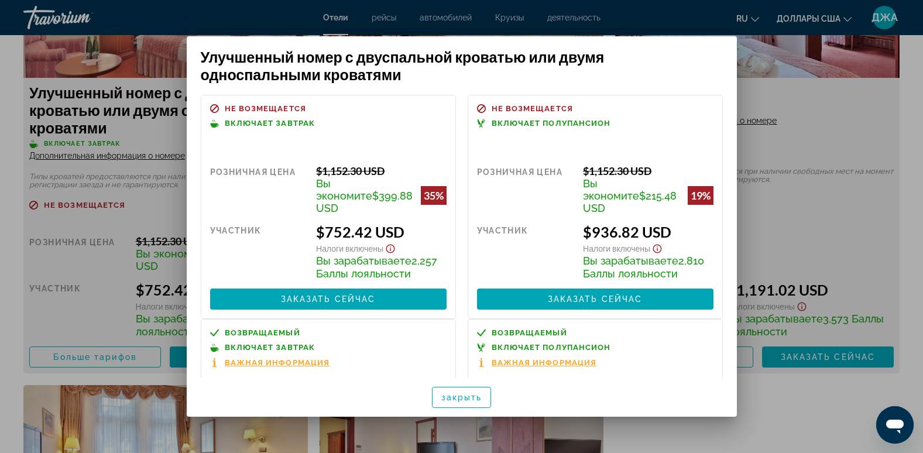
click at [803, 64] on div at bounding box center [461, 226] width 923 height 453
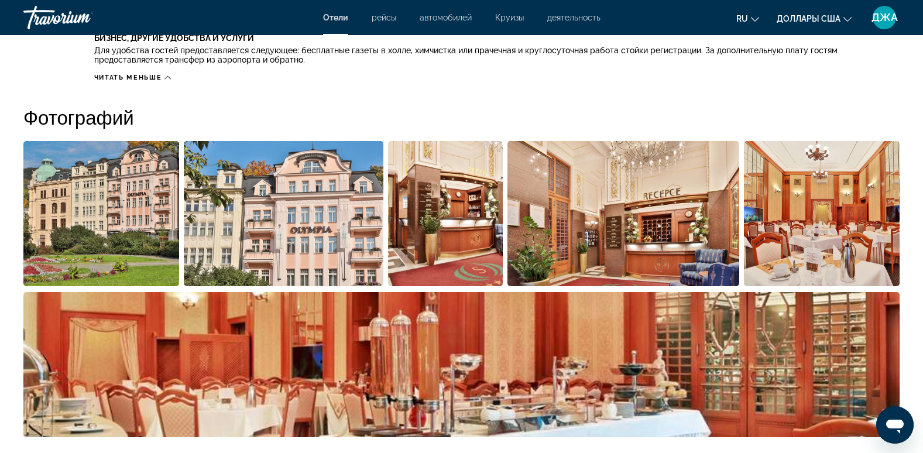
scroll to position [241, 0]
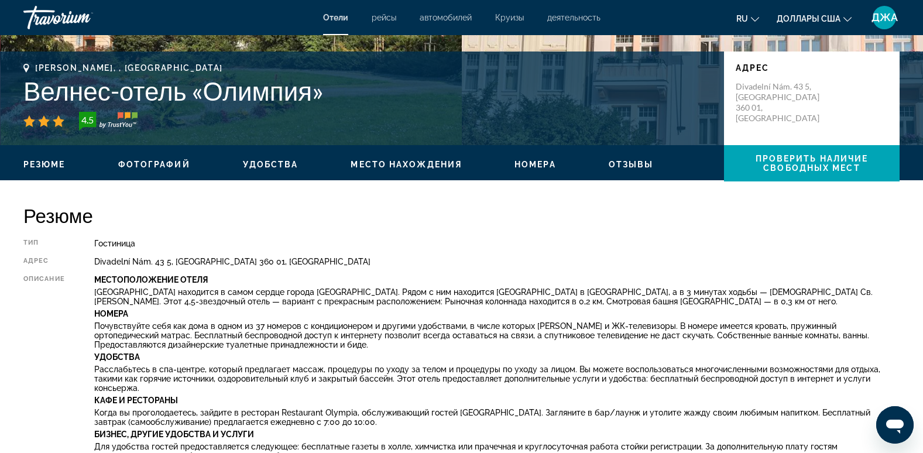
click at [822, 17] on span "Доллары США" at bounding box center [809, 18] width 64 height 9
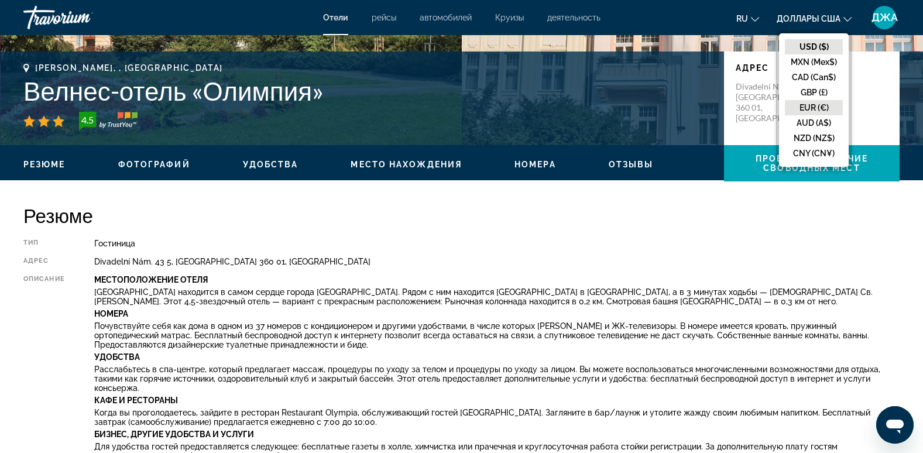
click at [821, 106] on button "EUR (€)" at bounding box center [814, 107] width 58 height 15
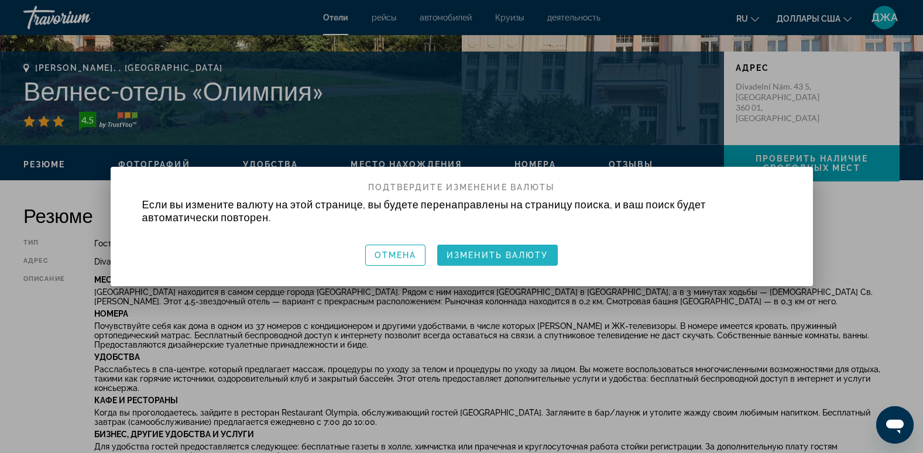
click at [523, 248] on span "button" at bounding box center [497, 255] width 121 height 28
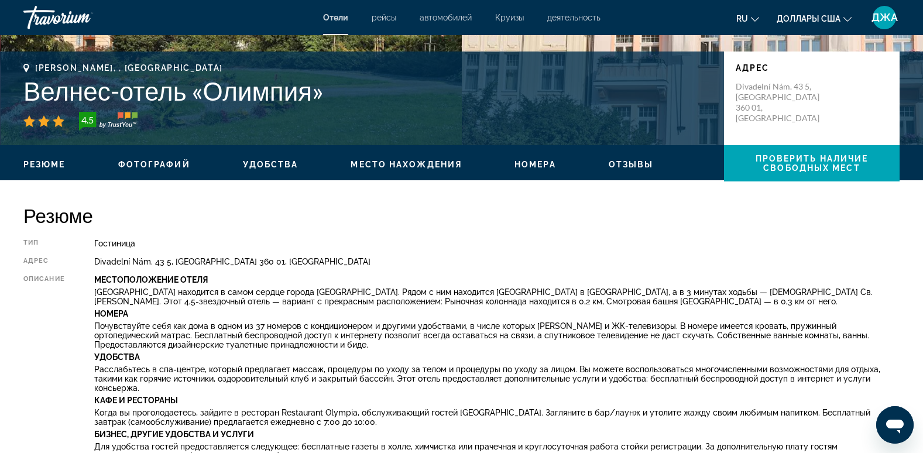
scroll to position [241, 0]
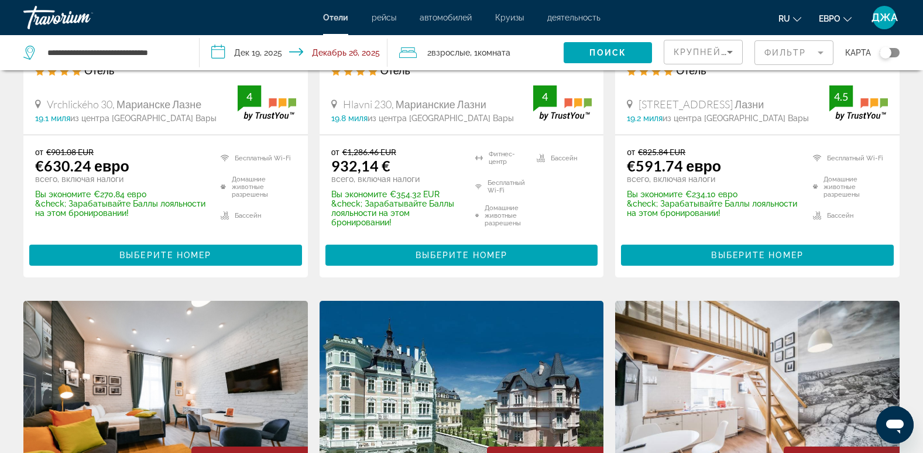
scroll to position [726, 0]
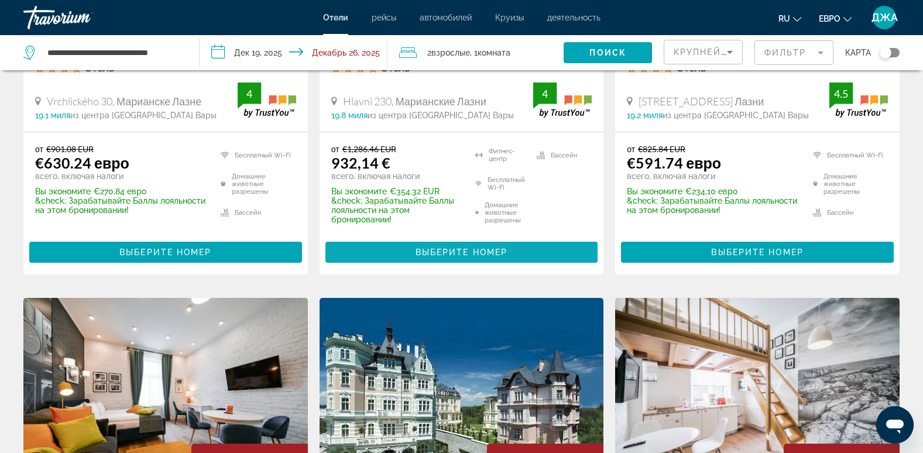
click at [449, 248] on span "Выберите номер" at bounding box center [462, 252] width 92 height 9
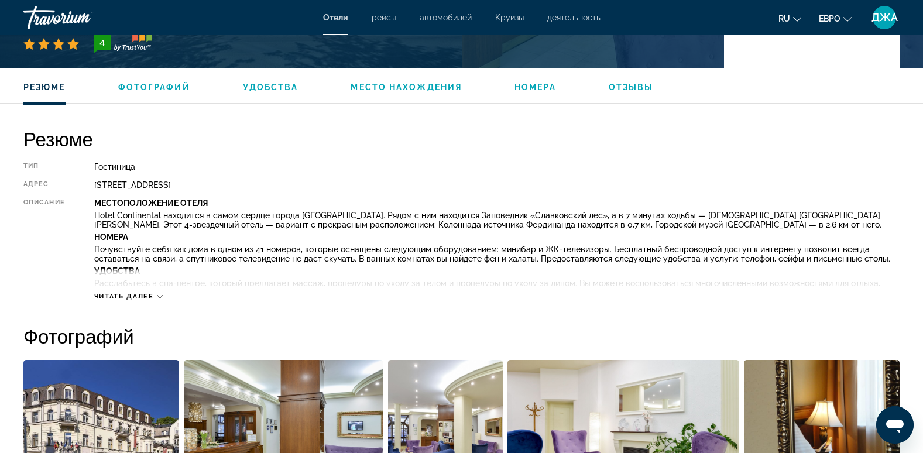
scroll to position [351, 0]
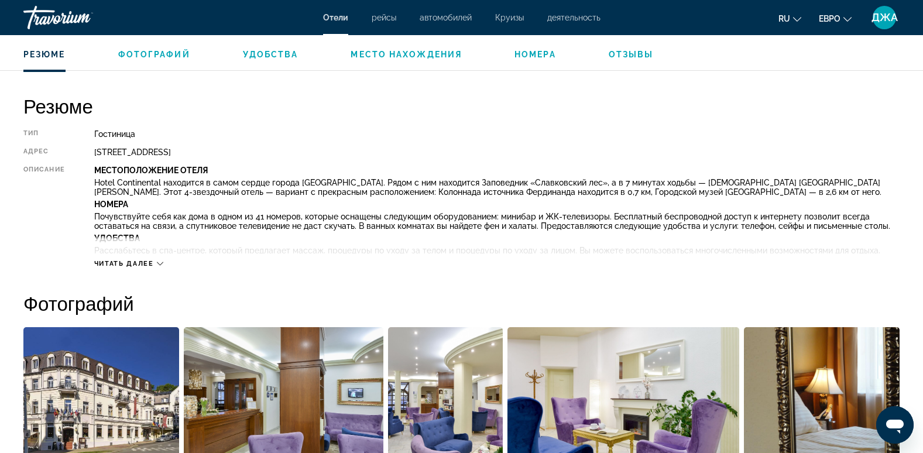
click at [137, 261] on span "Читать далее" at bounding box center [124, 264] width 60 height 8
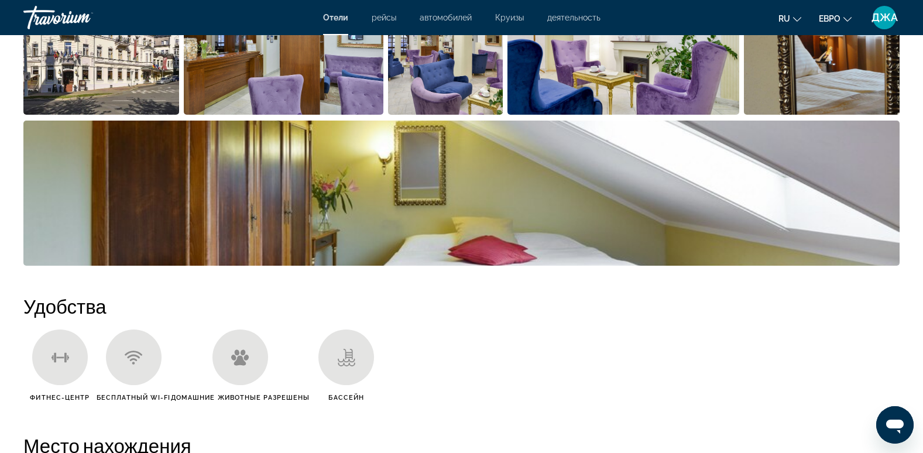
scroll to position [796, 0]
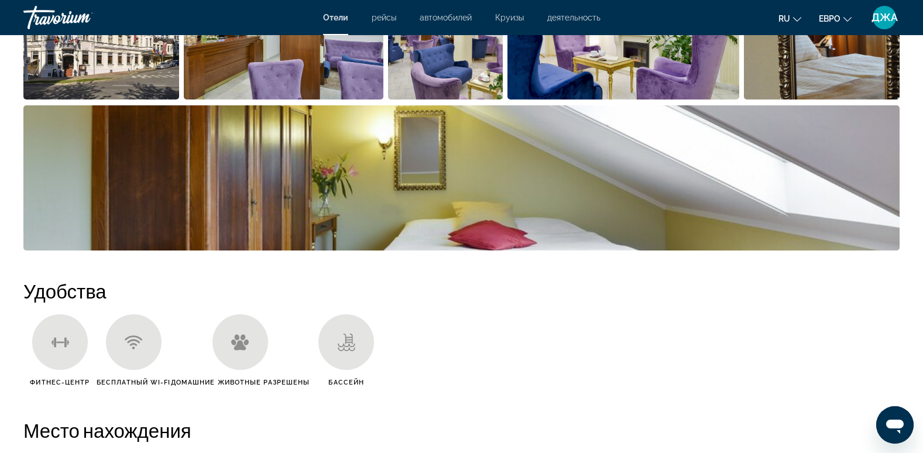
click at [424, 183] on img "Открыть полноэкранный слайдер изображений" at bounding box center [461, 177] width 876 height 145
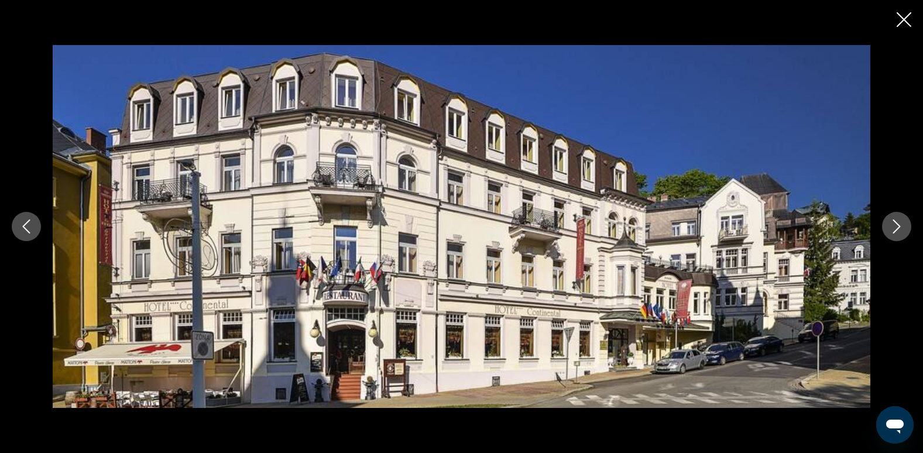
click at [896, 229] on icon "Следующее изображение" at bounding box center [897, 227] width 14 height 14
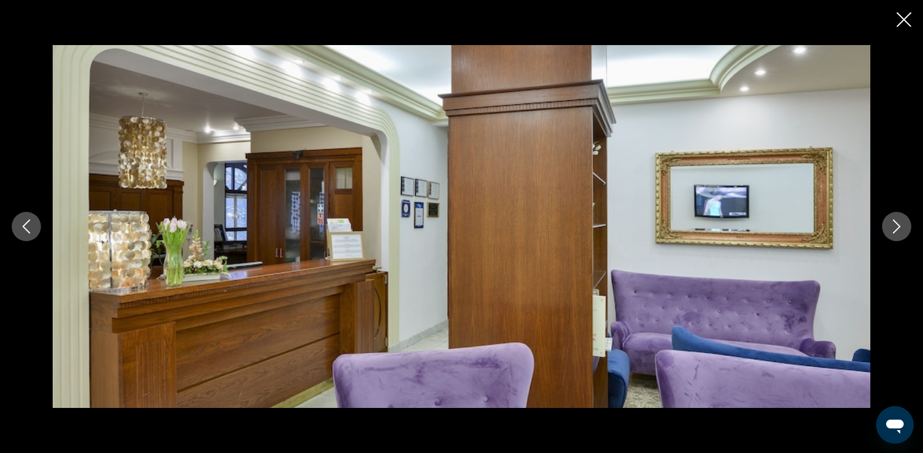
click at [896, 229] on icon "Следующее изображение" at bounding box center [897, 227] width 14 height 14
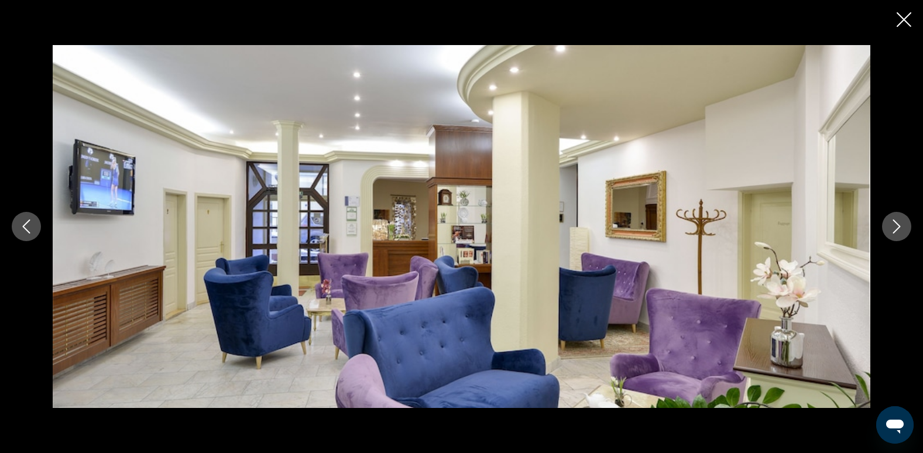
click at [896, 229] on icon "Следующее изображение" at bounding box center [897, 227] width 14 height 14
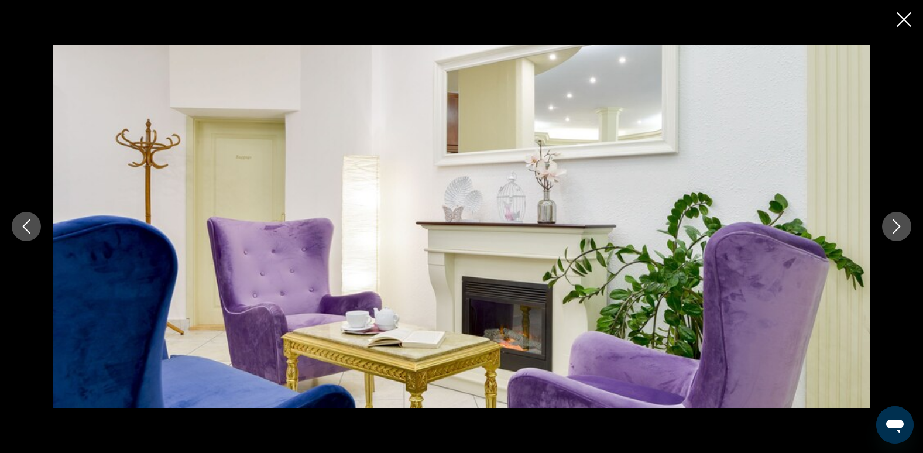
click at [896, 229] on icon "Следующее изображение" at bounding box center [897, 227] width 14 height 14
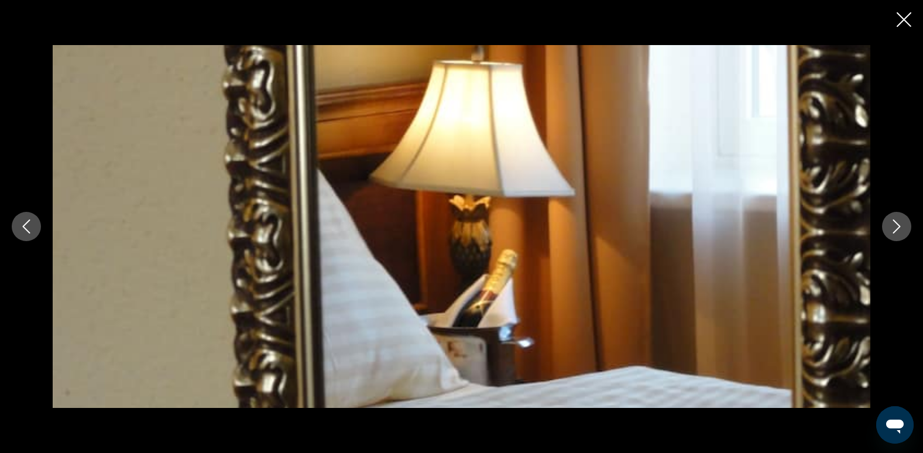
click at [896, 229] on icon "Следующее изображение" at bounding box center [897, 227] width 14 height 14
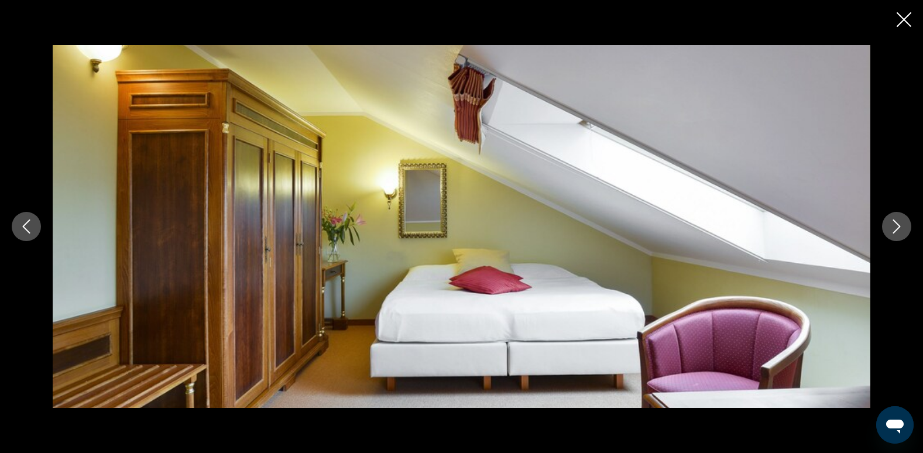
click at [896, 229] on icon "Следующее изображение" at bounding box center [897, 227] width 14 height 14
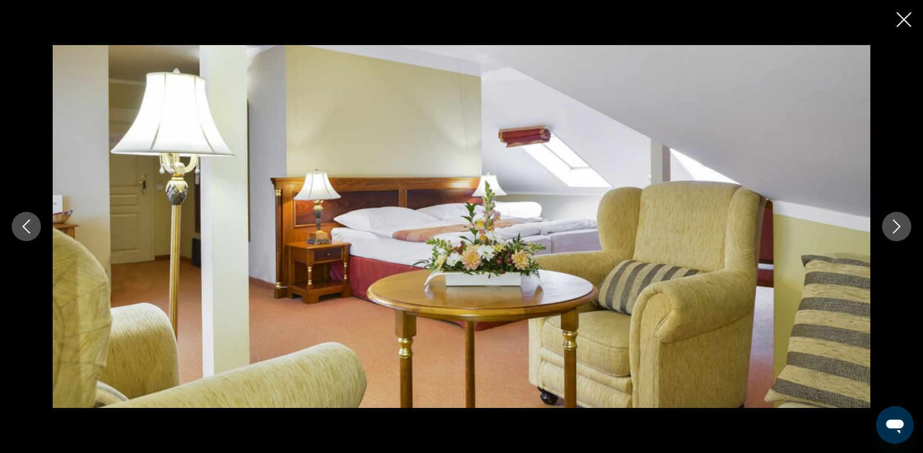
click at [896, 229] on icon "Следующее изображение" at bounding box center [897, 227] width 14 height 14
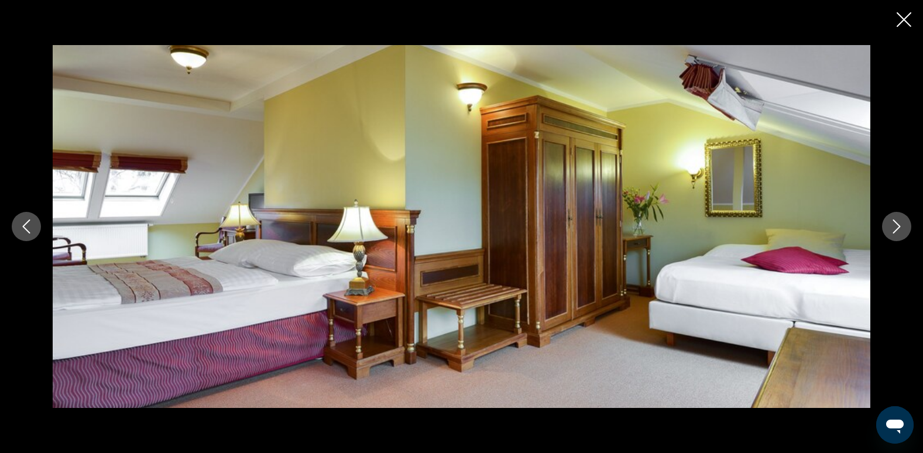
click at [896, 229] on icon "Следующее изображение" at bounding box center [897, 227] width 14 height 14
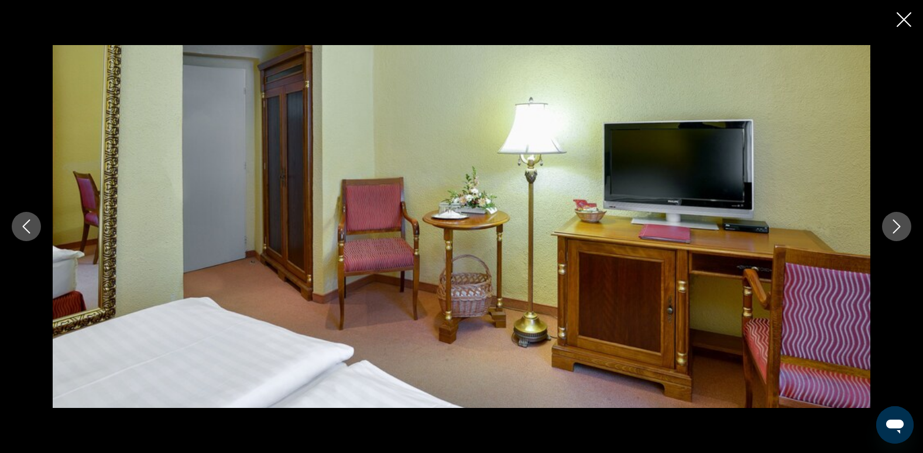
click at [896, 229] on icon "Следующее изображение" at bounding box center [897, 227] width 14 height 14
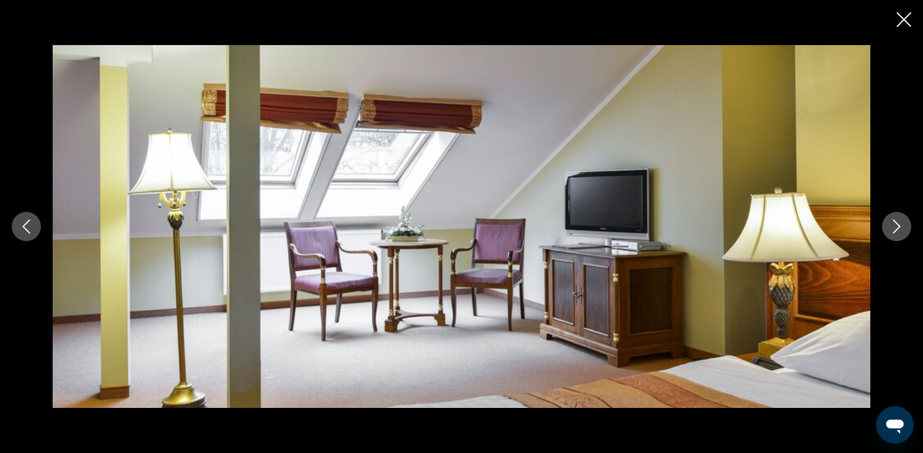
click at [896, 229] on icon "Следующее изображение" at bounding box center [897, 227] width 14 height 14
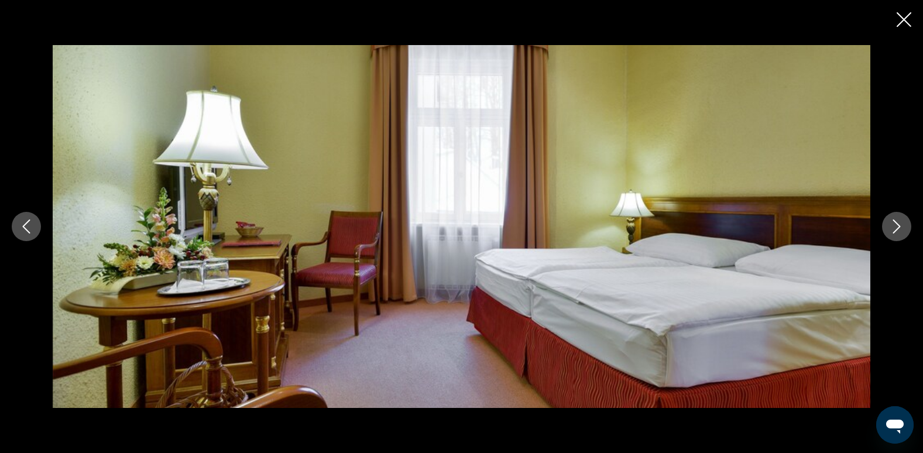
click at [896, 229] on icon "Следующее изображение" at bounding box center [897, 227] width 14 height 14
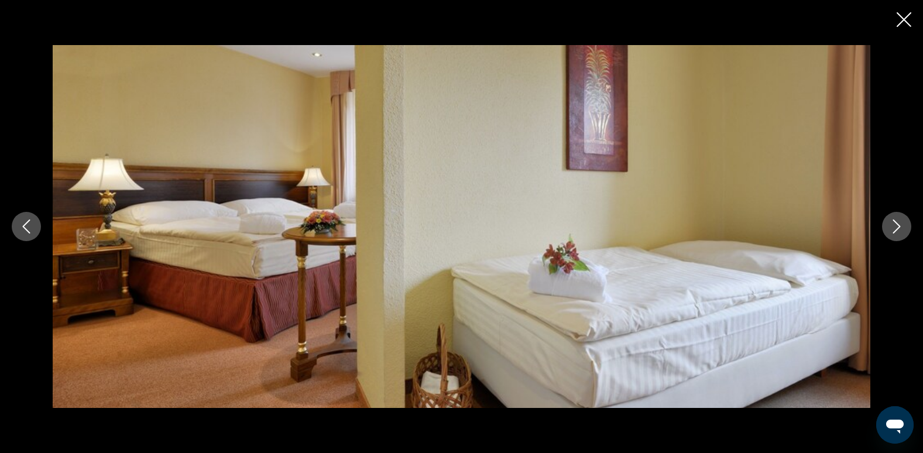
click at [896, 229] on icon "Следующее изображение" at bounding box center [897, 227] width 14 height 14
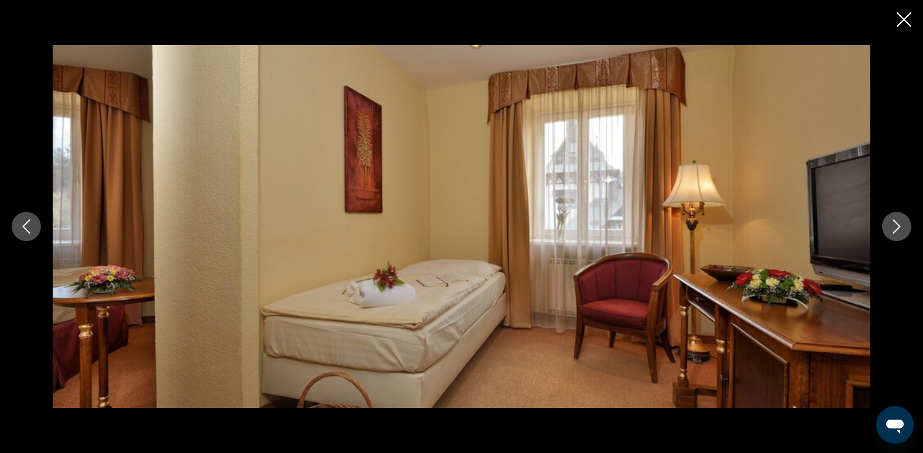
click at [896, 229] on icon "Следующее изображение" at bounding box center [897, 227] width 14 height 14
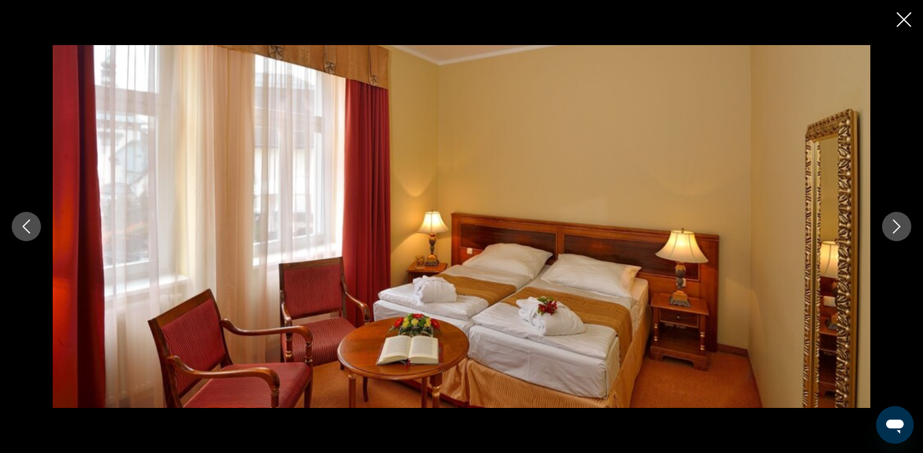
click at [896, 229] on icon "Следующее изображение" at bounding box center [897, 227] width 14 height 14
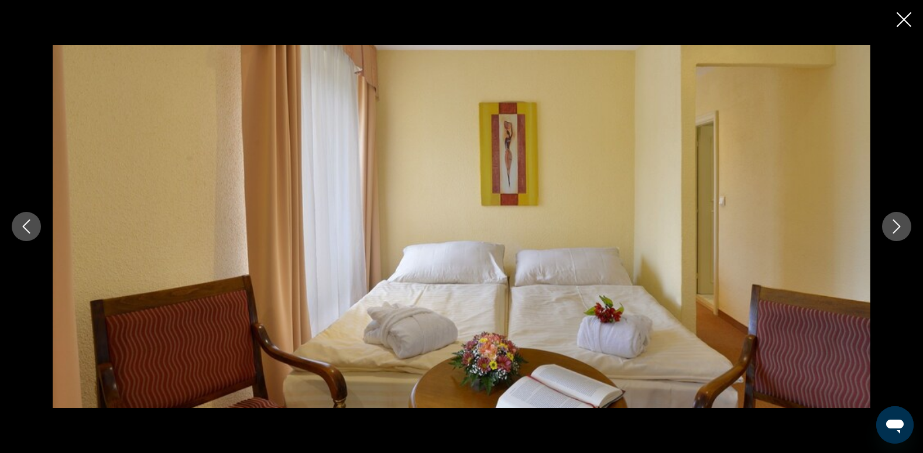
click at [896, 229] on icon "Следующее изображение" at bounding box center [897, 227] width 14 height 14
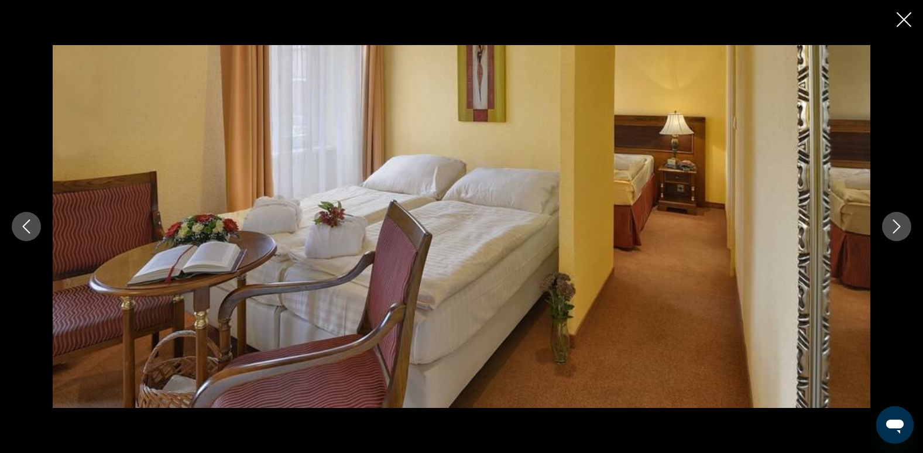
click at [896, 229] on icon "Следующее изображение" at bounding box center [897, 227] width 14 height 14
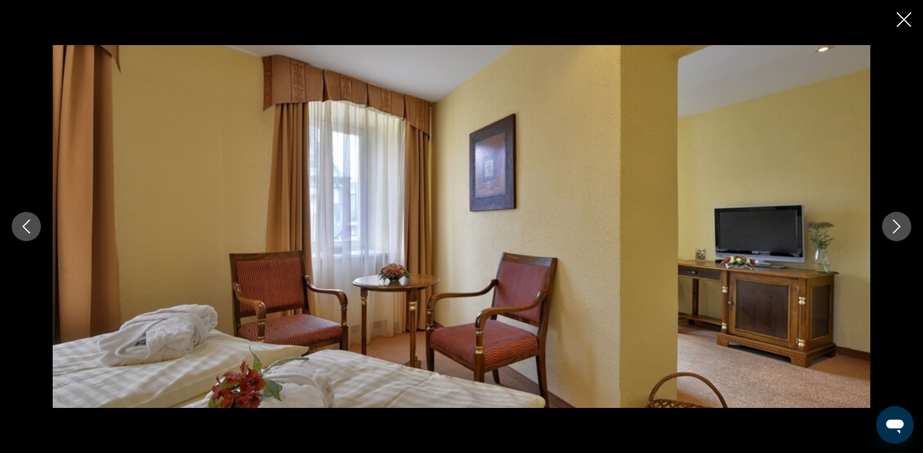
click at [896, 229] on icon "Следующее изображение" at bounding box center [897, 227] width 14 height 14
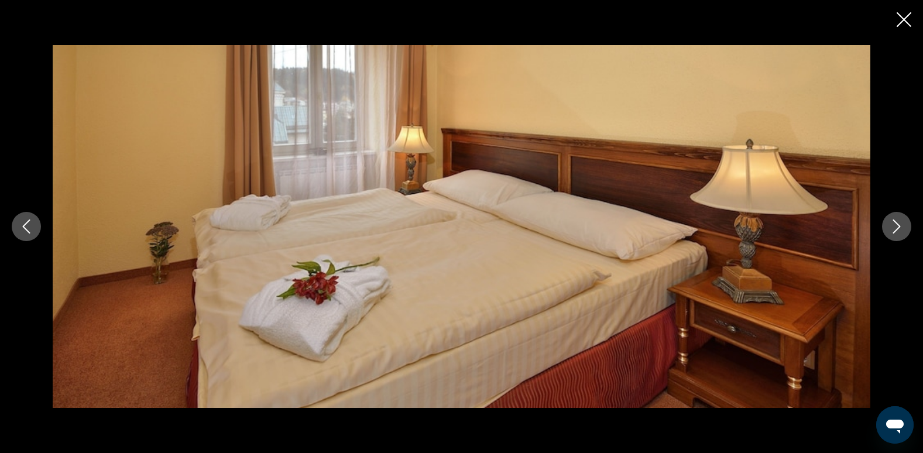
click at [896, 229] on icon "Следующее изображение" at bounding box center [897, 227] width 14 height 14
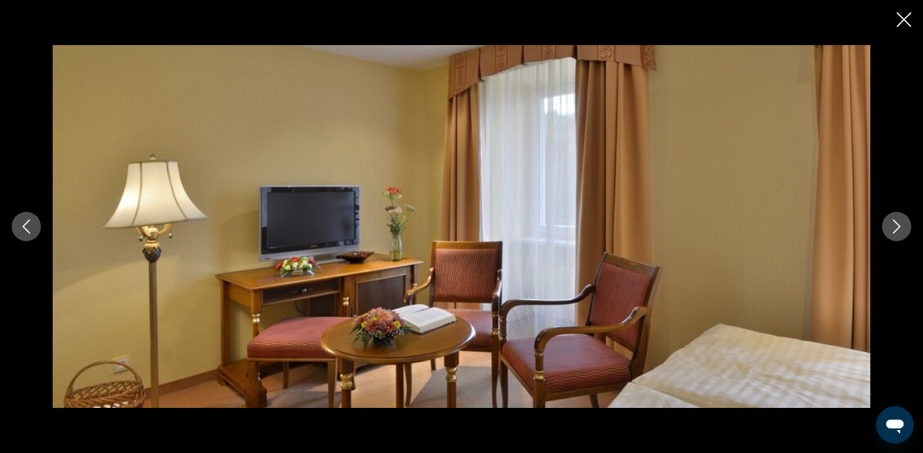
click at [896, 229] on icon "Следующее изображение" at bounding box center [897, 227] width 14 height 14
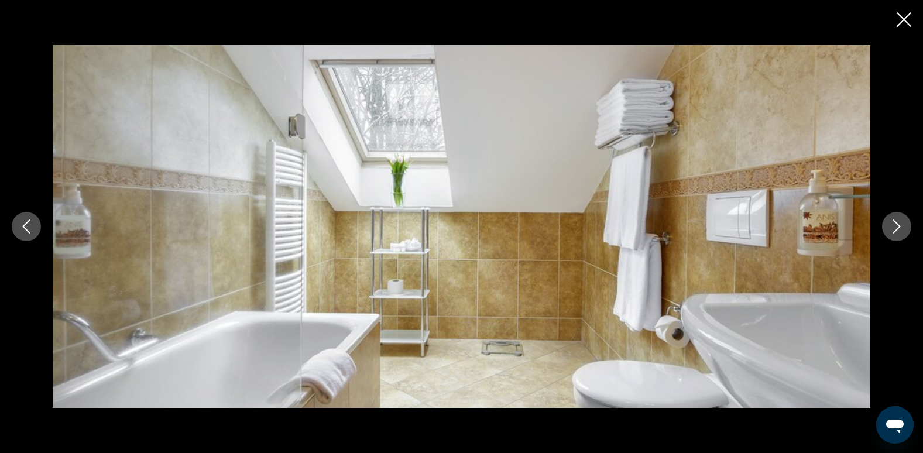
click at [896, 229] on icon "Следующее изображение" at bounding box center [897, 227] width 14 height 14
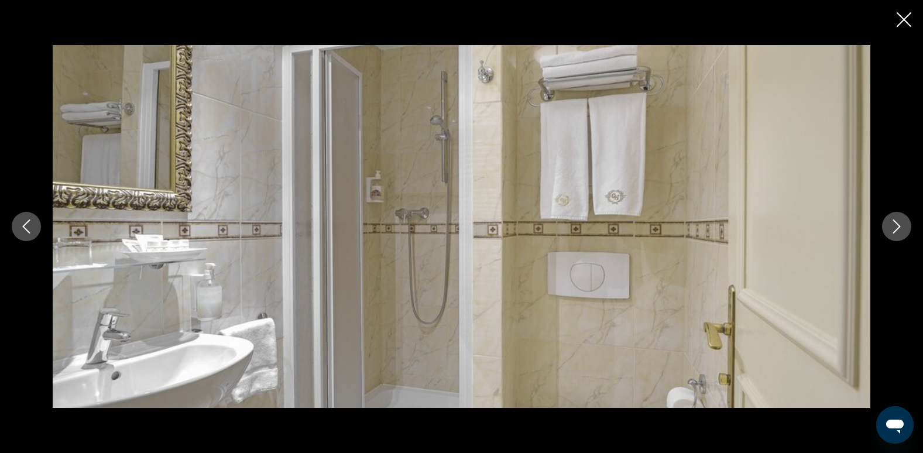
click at [896, 229] on icon "Следующее изображение" at bounding box center [897, 227] width 14 height 14
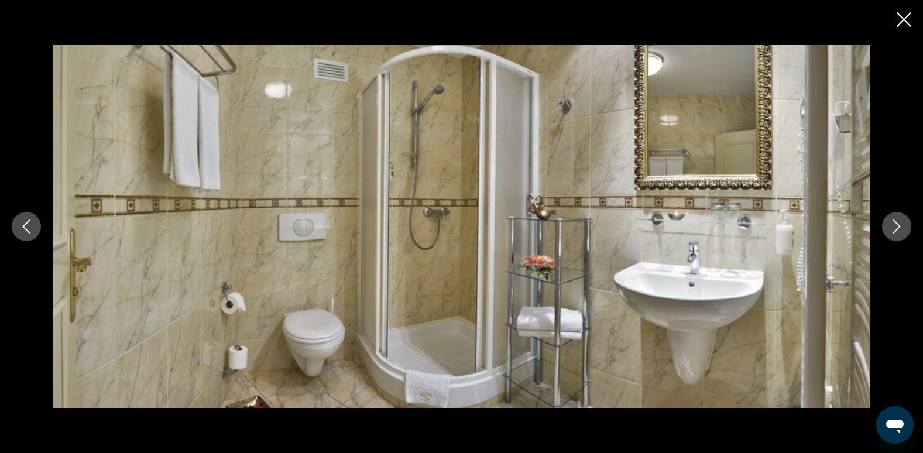
click at [905, 16] on icon "Закрыть слайд-шоу" at bounding box center [904, 19] width 15 height 15
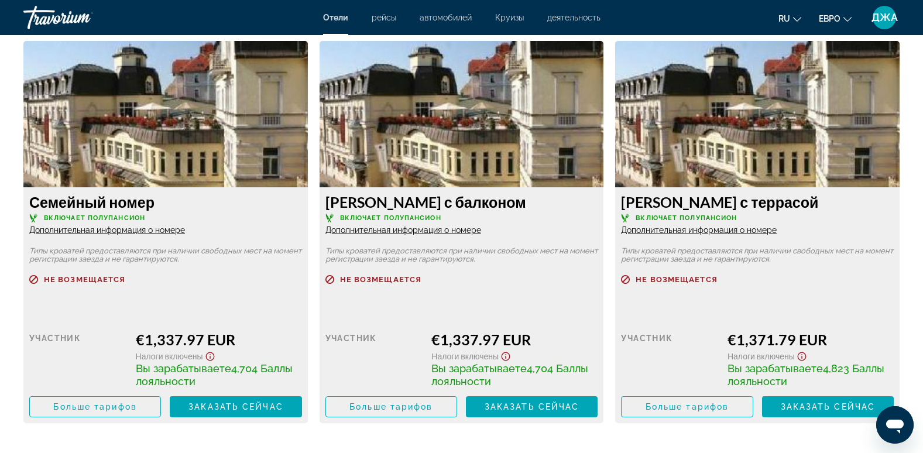
scroll to position [2131, 0]
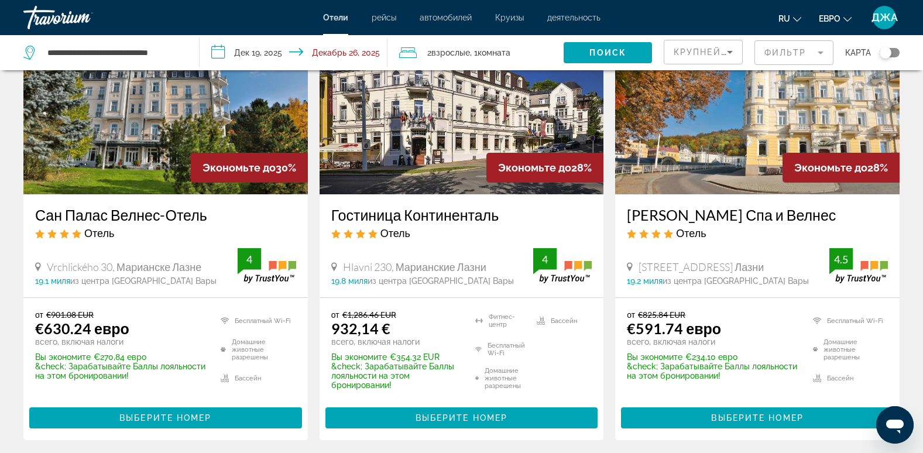
scroll to position [562, 0]
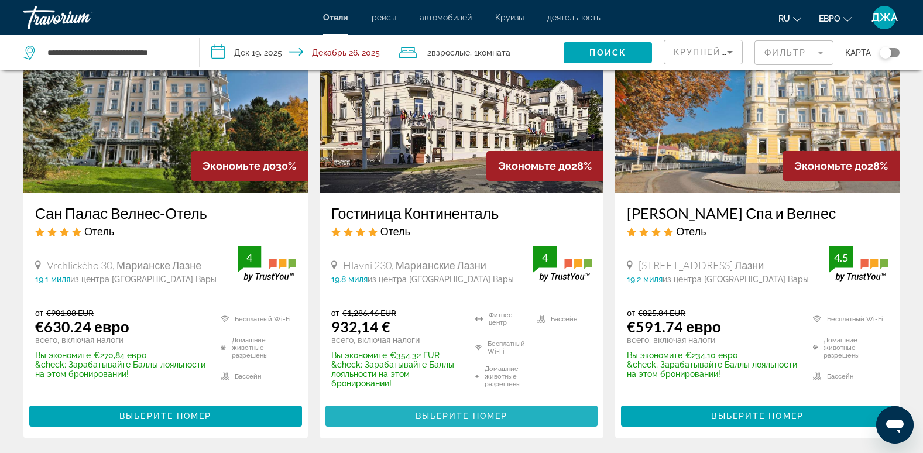
click at [449, 420] on span "Выберите номер" at bounding box center [462, 416] width 92 height 9
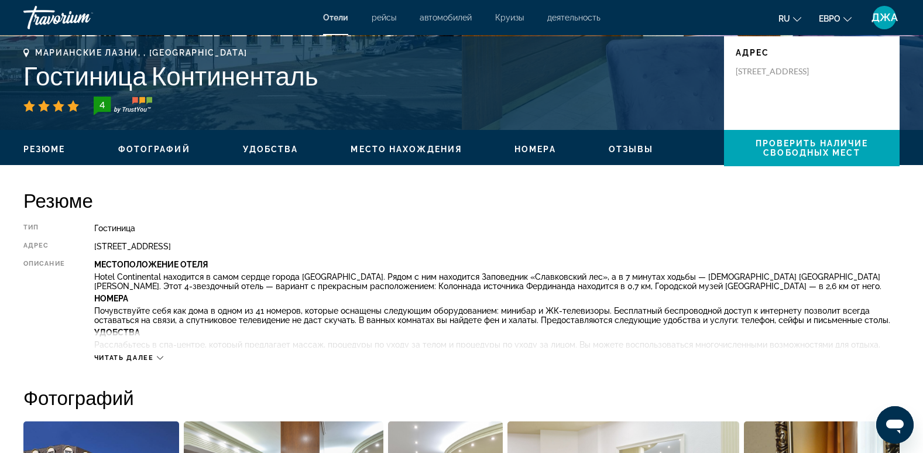
scroll to position [258, 0]
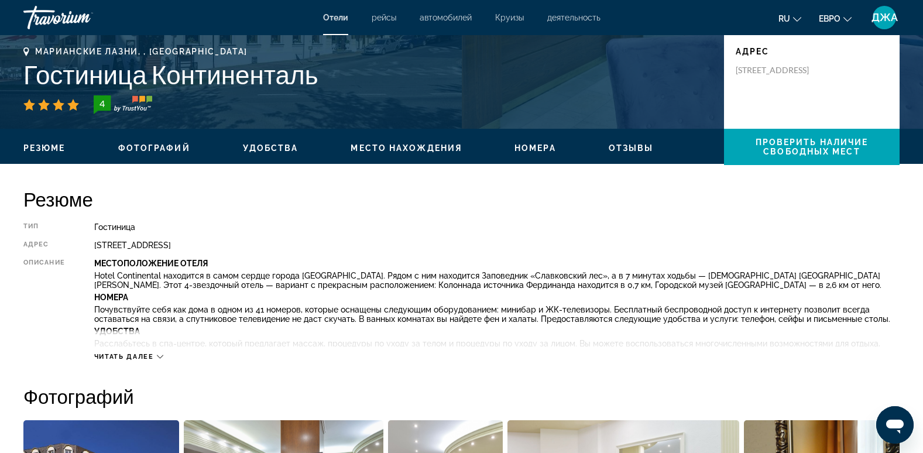
click at [143, 354] on span "Читать далее" at bounding box center [124, 357] width 60 height 8
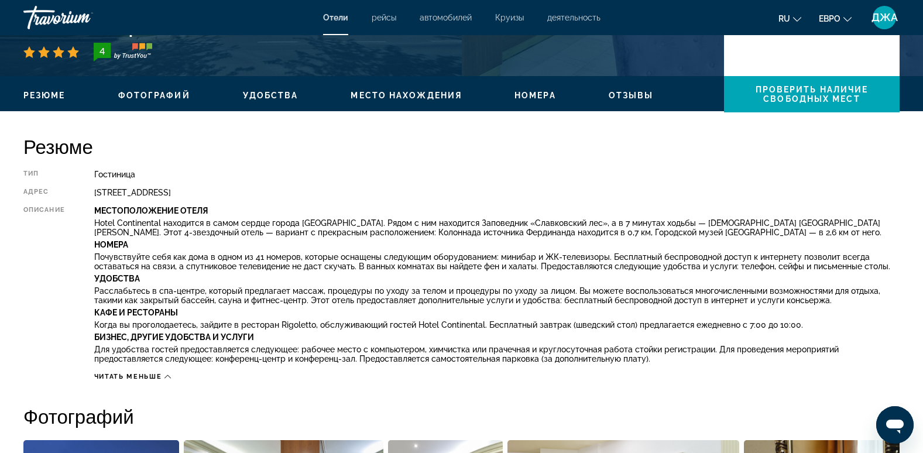
scroll to position [292, 0]
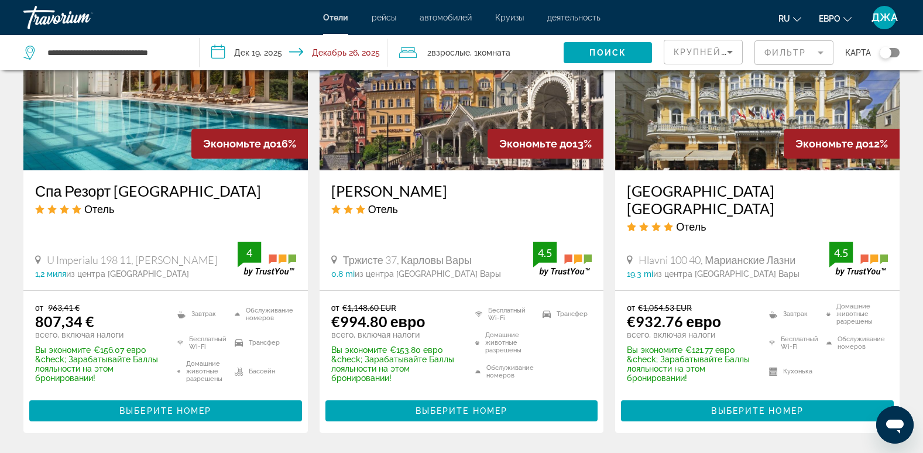
scroll to position [1522, 0]
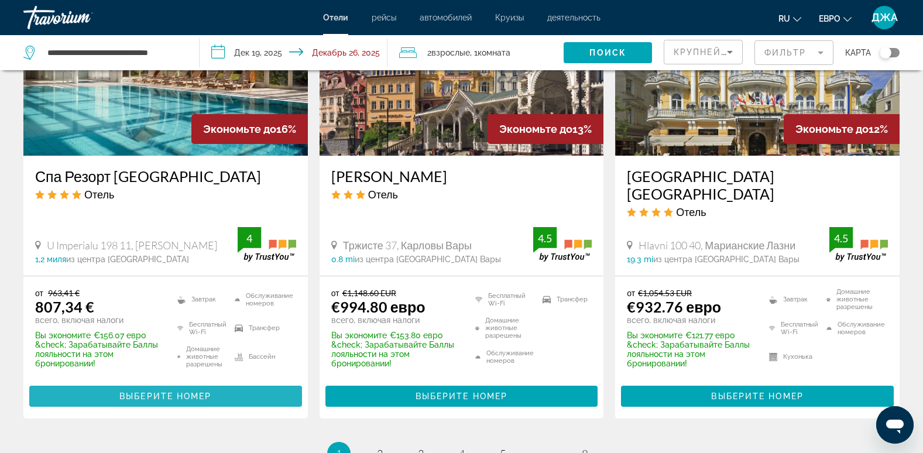
click at [188, 392] on span "Выберите номер" at bounding box center [165, 396] width 92 height 9
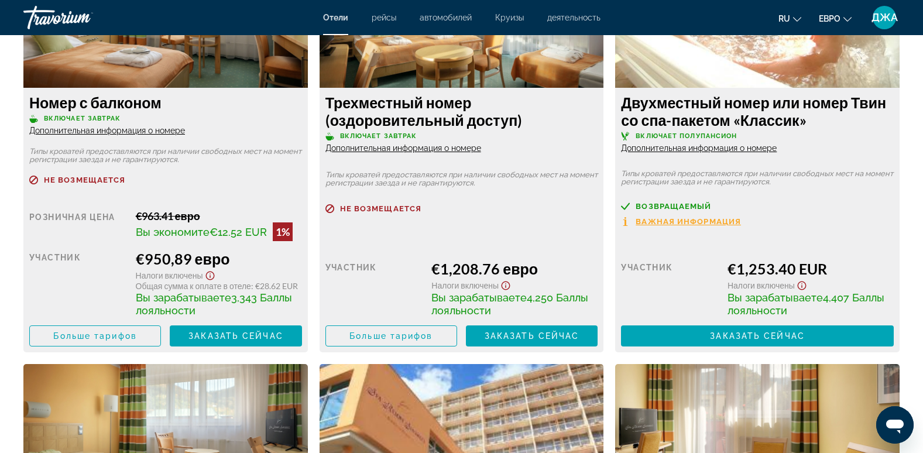
scroll to position [2154, 0]
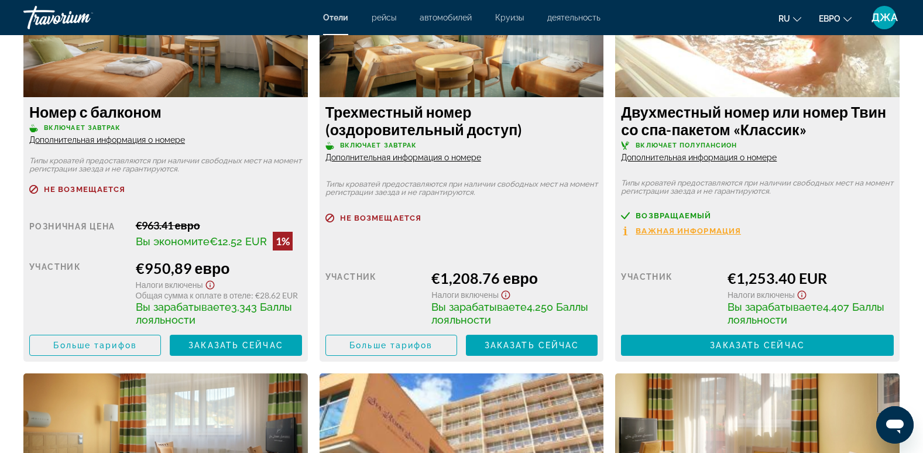
click at [742, 158] on span "Дополнительная информация о номере" at bounding box center [699, 157] width 156 height 9
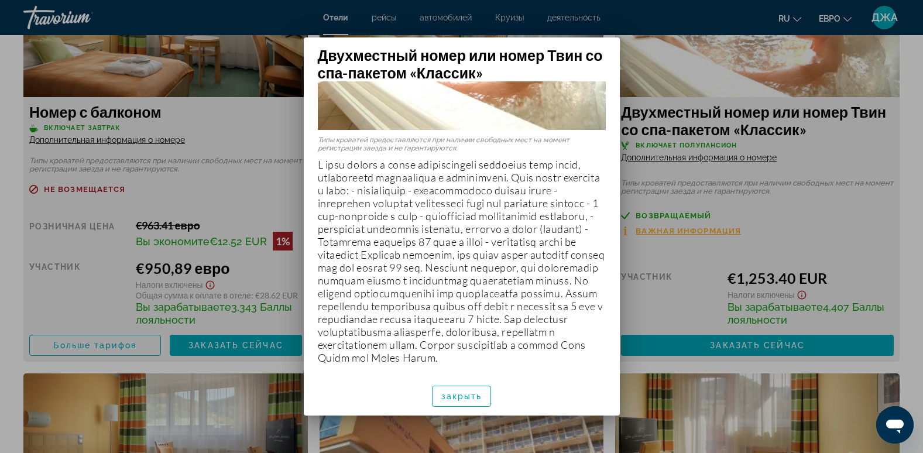
scroll to position [0, 0]
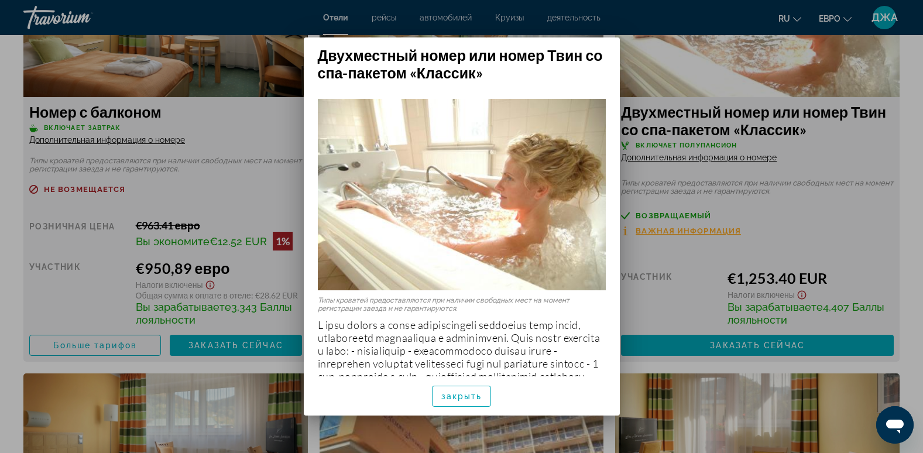
click at [690, 57] on div at bounding box center [461, 226] width 923 height 453
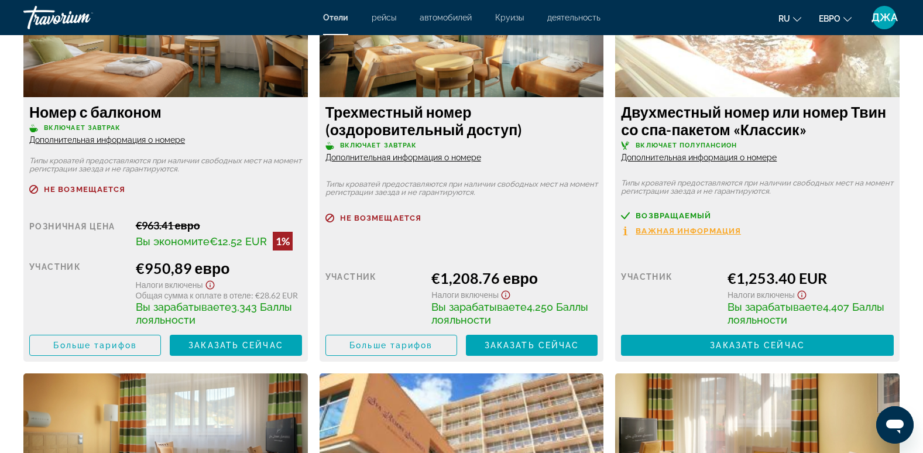
scroll to position [2154, 0]
click at [460, 157] on span "Дополнительная информация о номере" at bounding box center [403, 157] width 156 height 9
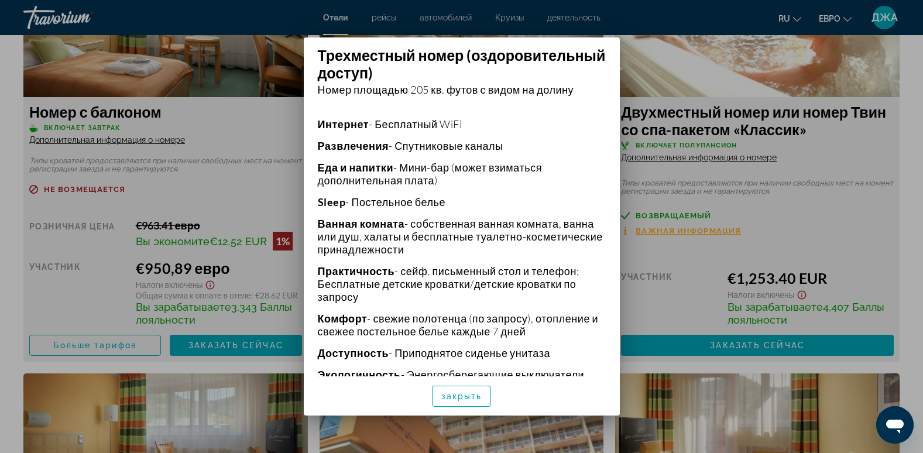
scroll to position [381, 0]
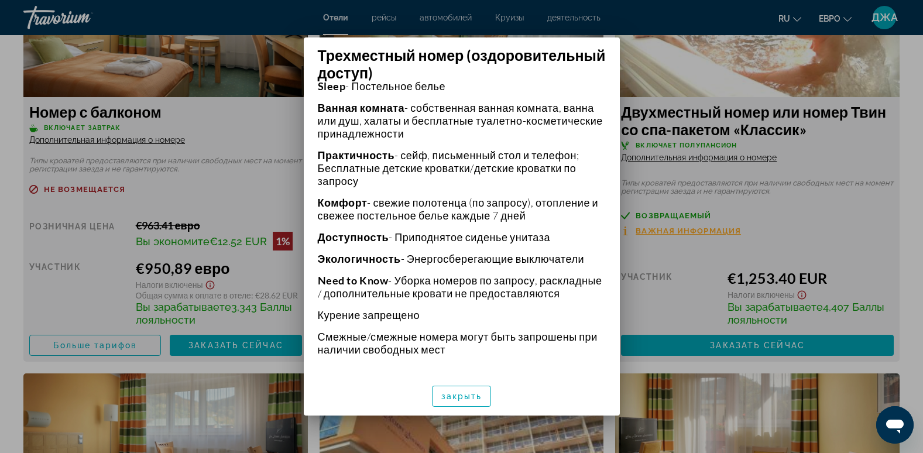
click at [787, 105] on div at bounding box center [461, 226] width 923 height 453
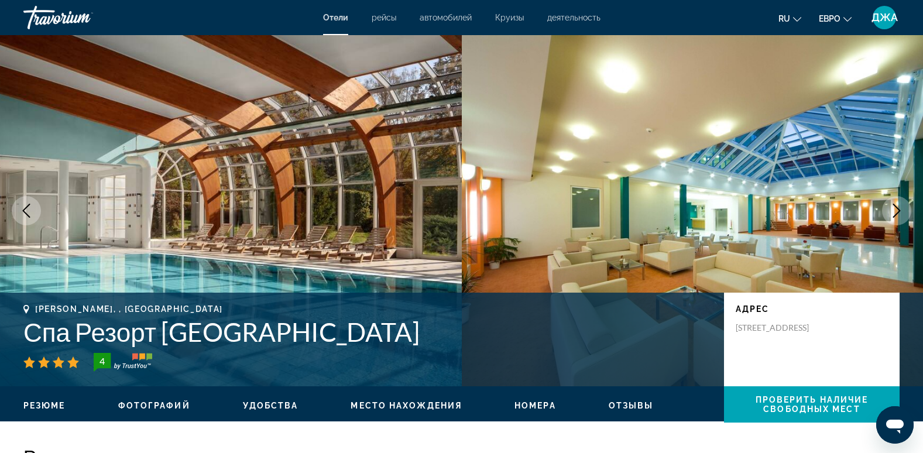
scroll to position [2154, 0]
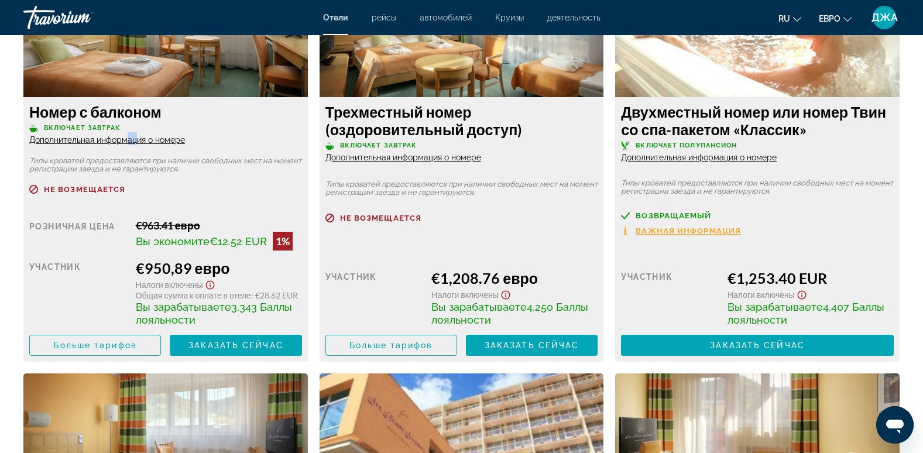
drag, startPoint x: 130, startPoint y: 145, endPoint x: 135, endPoint y: 141, distance: 6.3
click at [135, 141] on div "Номер с балконом Включает завтрак Дополнительная информация о номере" at bounding box center [165, 124] width 273 height 42
drag, startPoint x: 135, startPoint y: 141, endPoint x: 168, endPoint y: 150, distance: 33.9
click at [168, 150] on div "Номер с балконом Включает завтрак Дополнительная информация о номере Типы крова…" at bounding box center [165, 229] width 285 height 265
click at [157, 139] on span "Дополнительная информация о номере" at bounding box center [107, 139] width 156 height 9
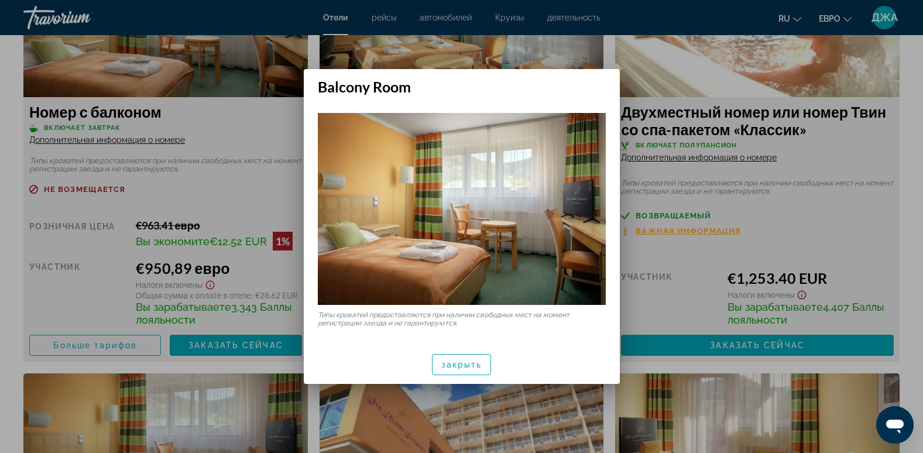
scroll to position [0, 0]
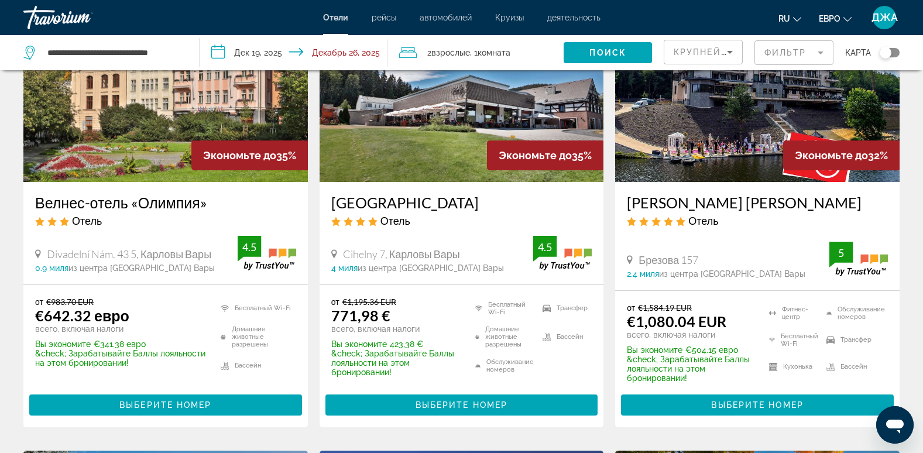
scroll to position [117, 0]
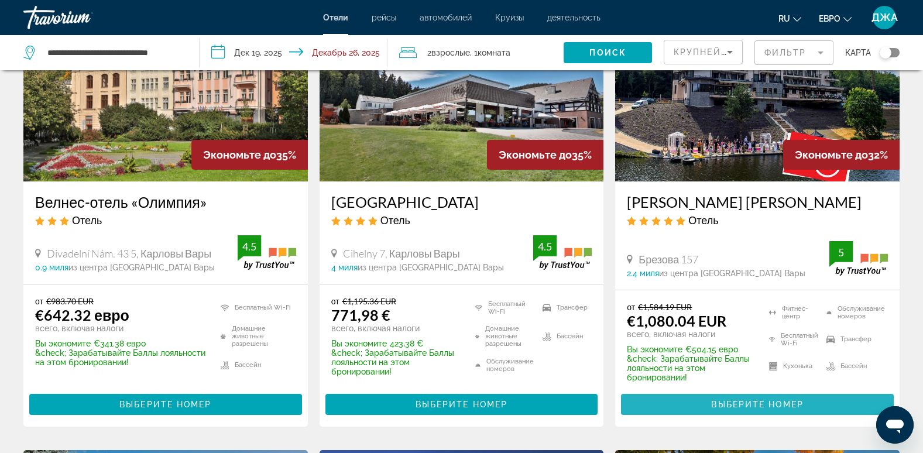
click at [726, 403] on span "Выберите номер" at bounding box center [757, 404] width 92 height 9
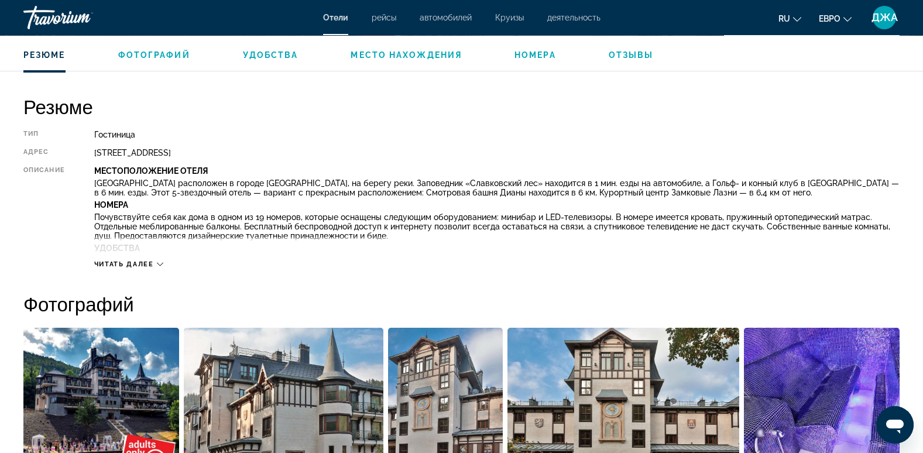
scroll to position [351, 0]
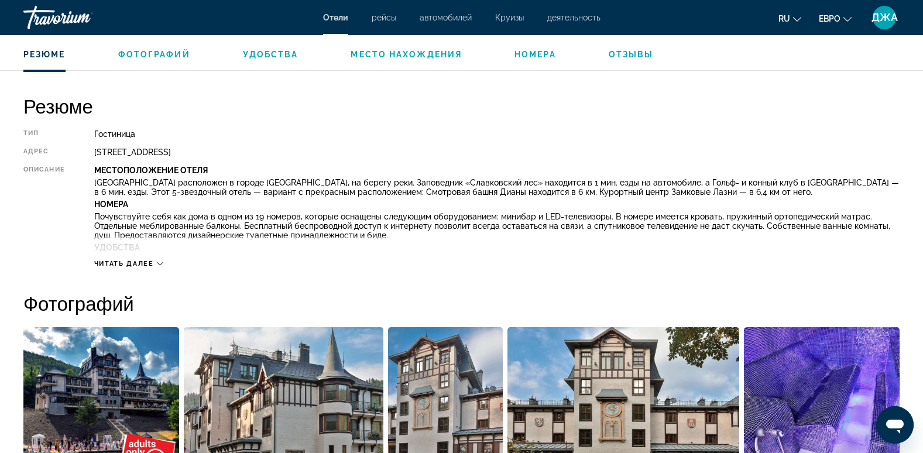
click at [135, 261] on span "Читать далее" at bounding box center [124, 264] width 60 height 8
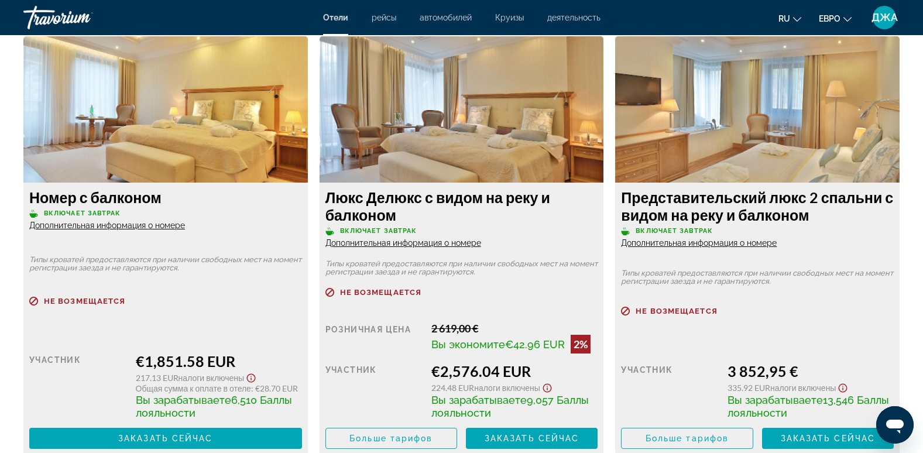
scroll to position [2154, 0]
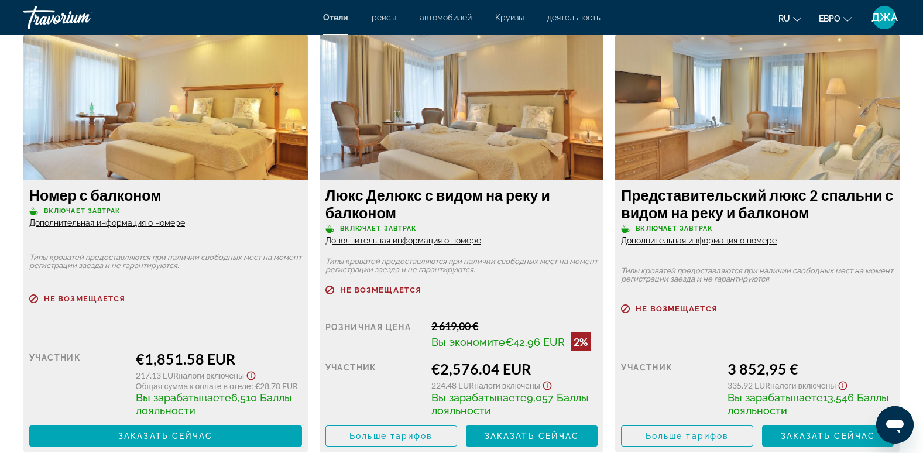
click at [138, 222] on span "Дополнительная информация о номере" at bounding box center [107, 222] width 156 height 9
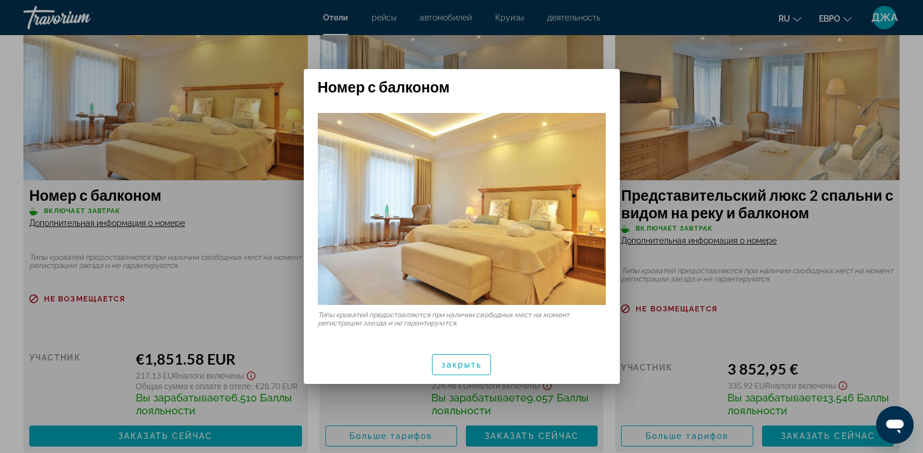
scroll to position [0, 0]
click at [482, 33] on div at bounding box center [461, 226] width 923 height 453
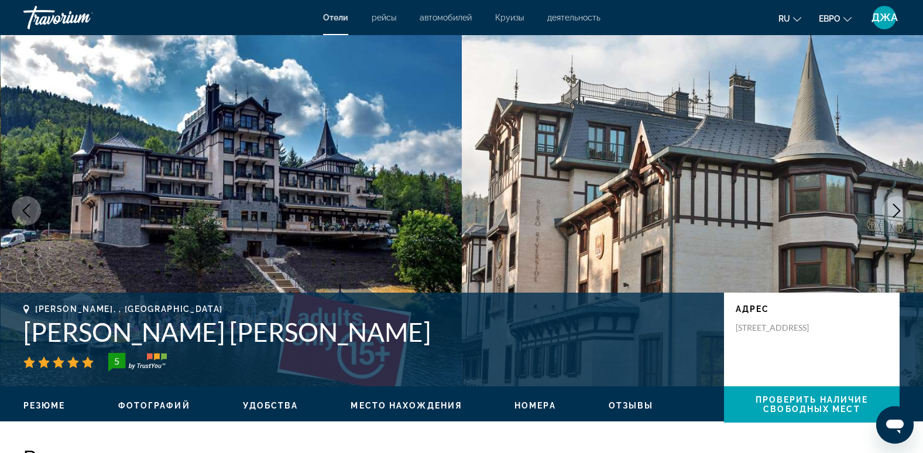
scroll to position [2154, 0]
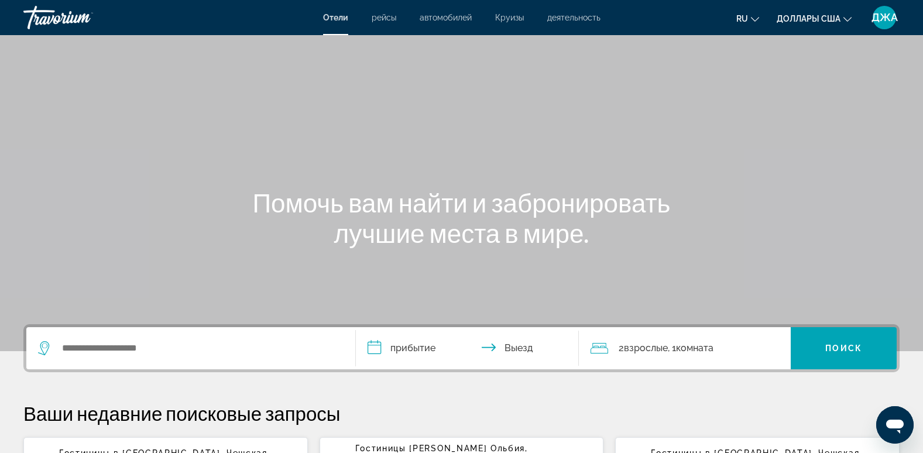
click at [384, 19] on span "рейсы" at bounding box center [384, 17] width 25 height 9
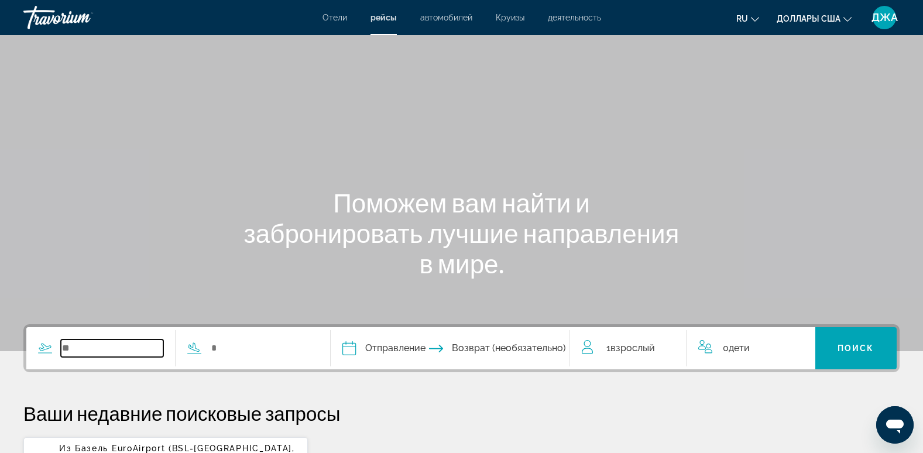
click at [96, 354] on input "Виджет поиска" at bounding box center [112, 349] width 102 height 18
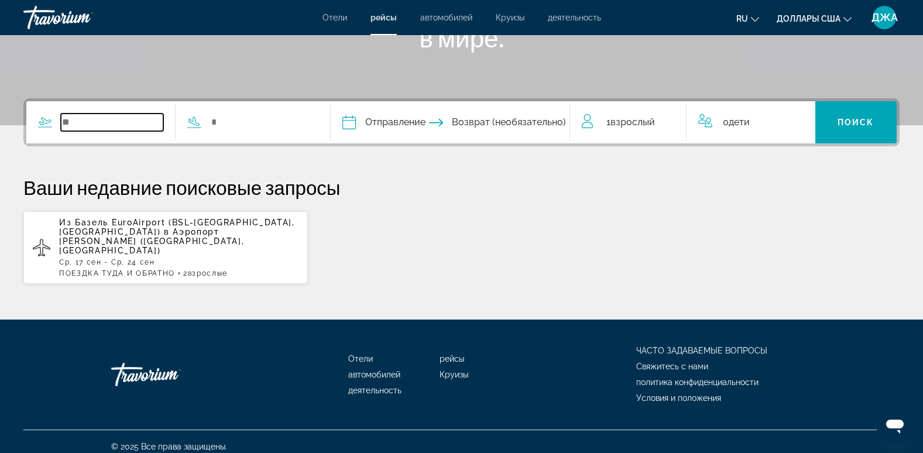
scroll to position [227, 0]
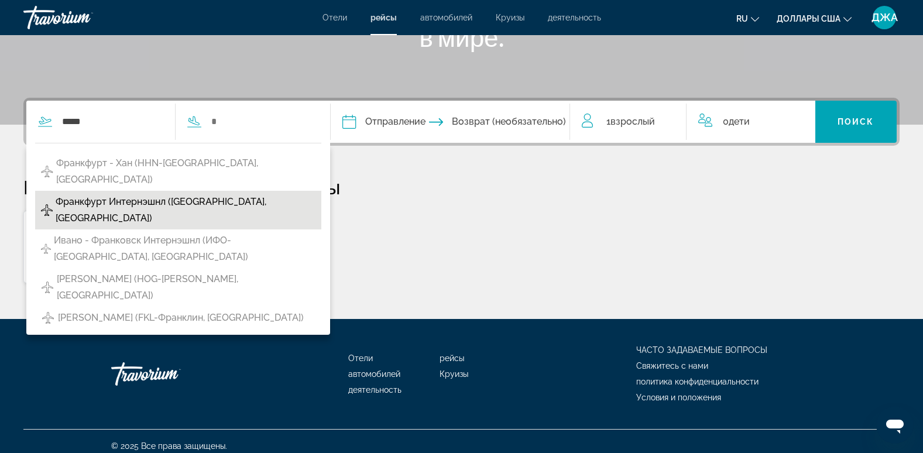
click at [144, 194] on span "Франкфурт Интернэшнл (FRA-Франкфурт, Германия)" at bounding box center [186, 210] width 260 height 33
type input "**********"
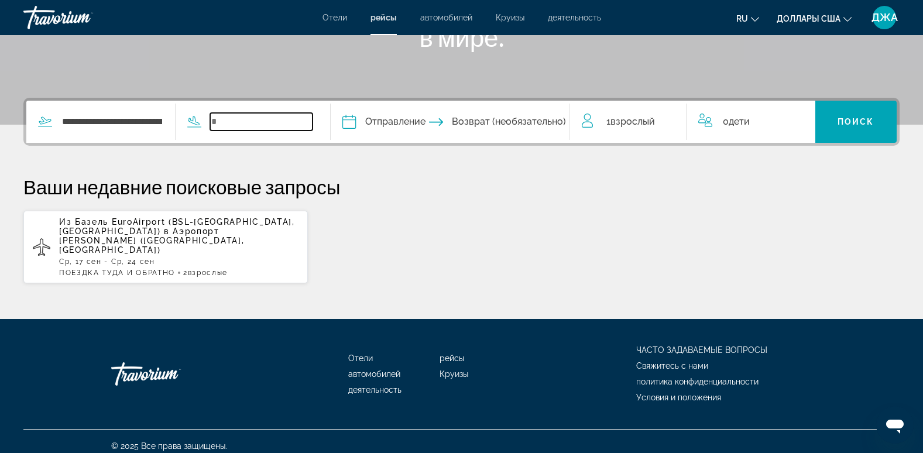
click at [258, 119] on input "Виджет поиска" at bounding box center [261, 122] width 102 height 18
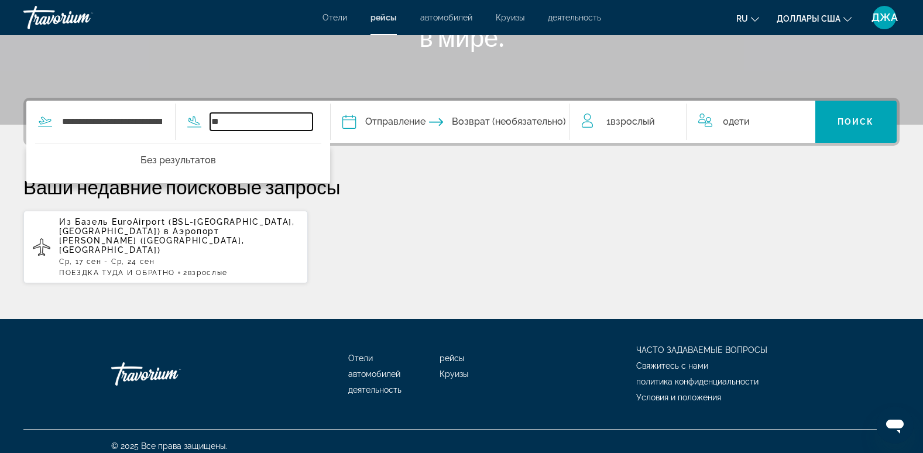
type input "*"
click at [313, 122] on input "**********" at bounding box center [258, 122] width 107 height 18
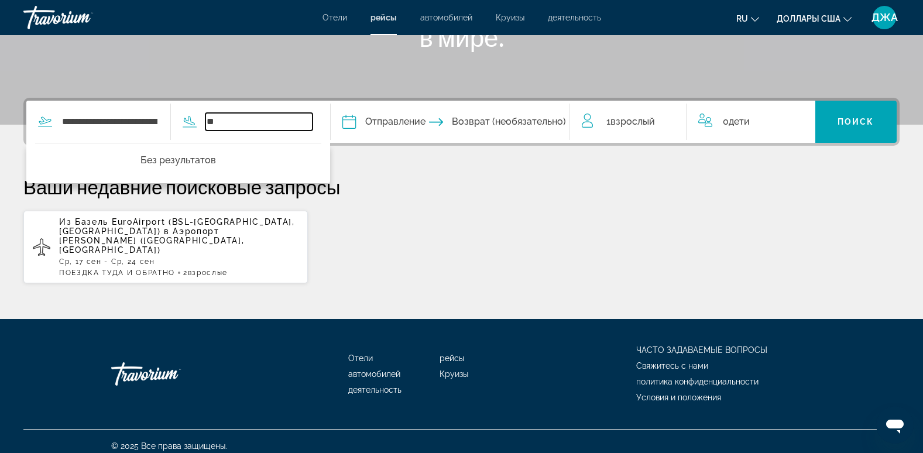
type input "*"
click at [252, 122] on input "*" at bounding box center [258, 122] width 107 height 18
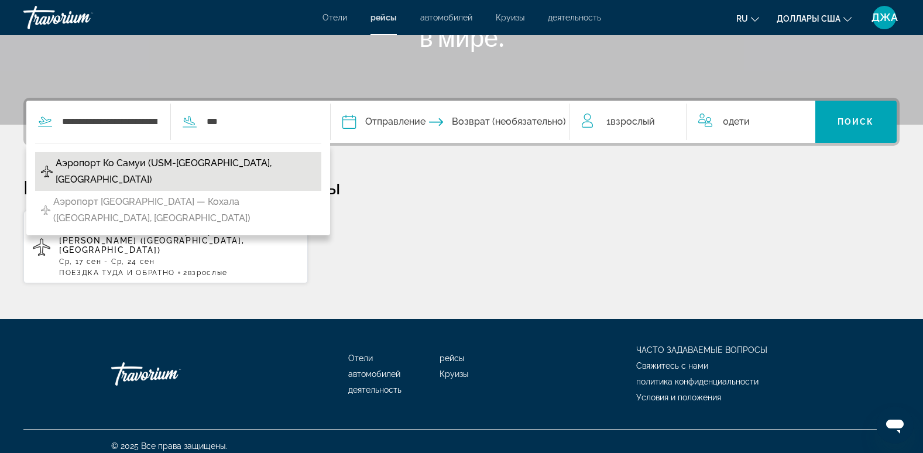
click at [205, 162] on span "Аэропорт Ко Самуи (USM-Koh Samui, Thailand)" at bounding box center [186, 171] width 260 height 33
type input "**********"
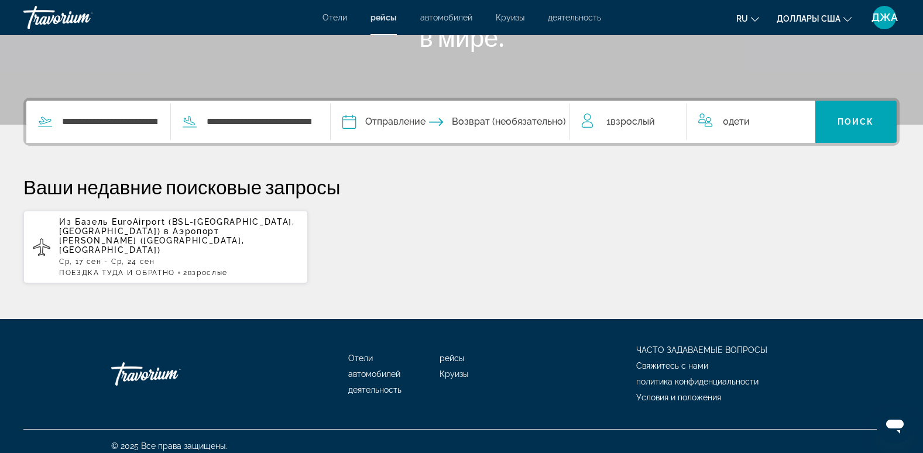
click at [399, 121] on input "Дата вылета" at bounding box center [399, 124] width 119 height 46
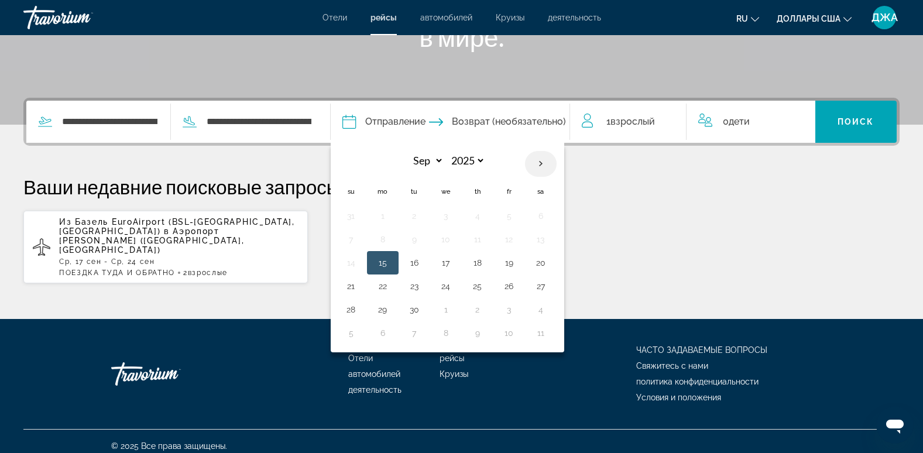
click at [550, 160] on th "Next month" at bounding box center [541, 164] width 32 height 26
select select "*"
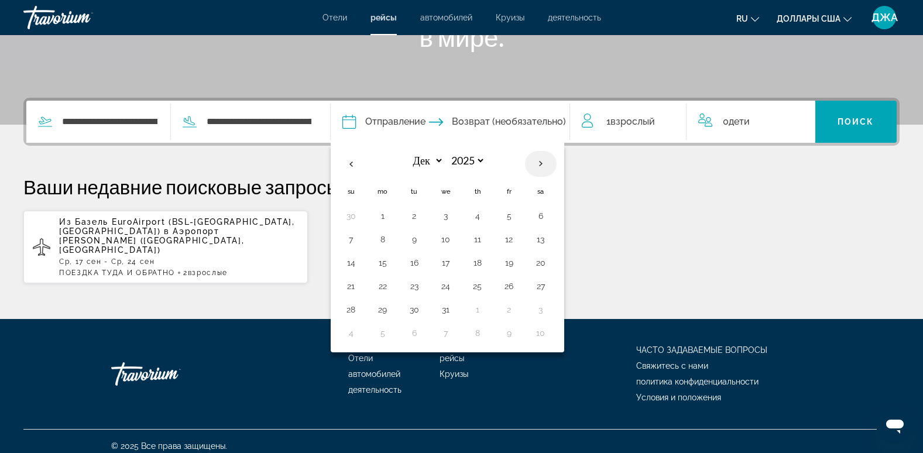
select select "****"
click at [550, 160] on th "Next month" at bounding box center [541, 164] width 32 height 26
click at [359, 161] on th "Предыдущий месяц" at bounding box center [351, 164] width 32 height 26
click at [551, 162] on th "Next month" at bounding box center [541, 164] width 32 height 26
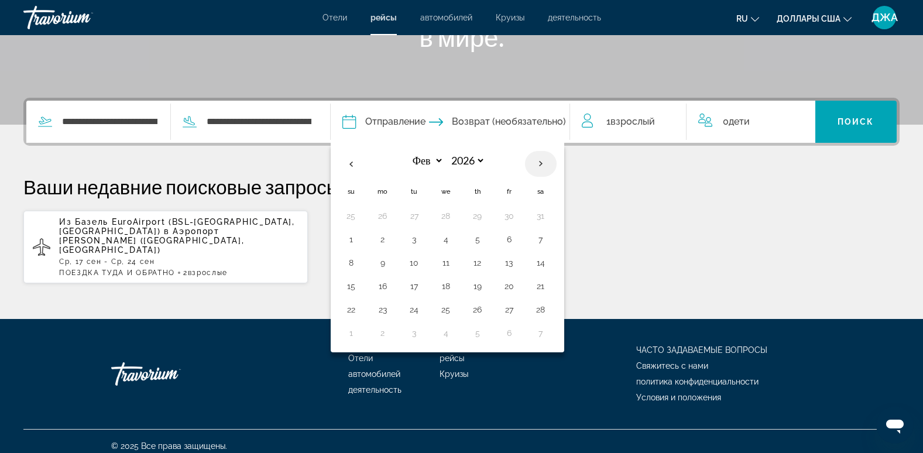
select select "*"
click at [487, 237] on button "5" at bounding box center [477, 239] width 19 height 16
type input "**********"
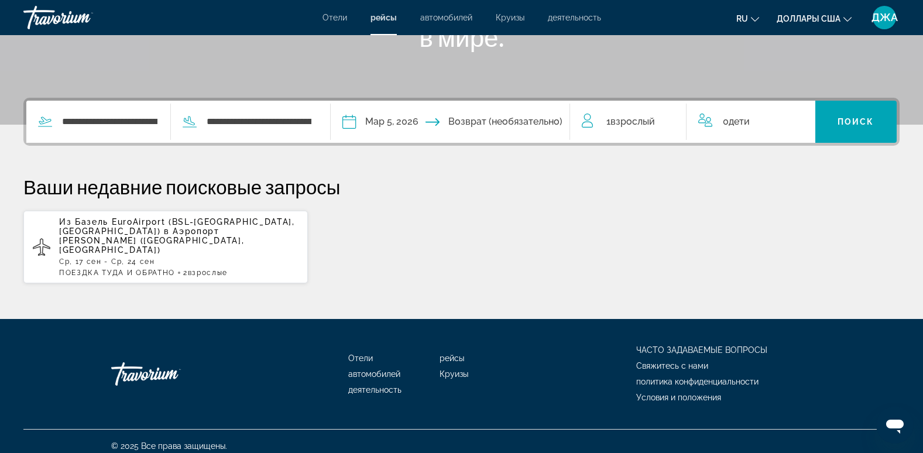
click at [512, 122] on input "Дата возвращения" at bounding box center [516, 124] width 119 height 46
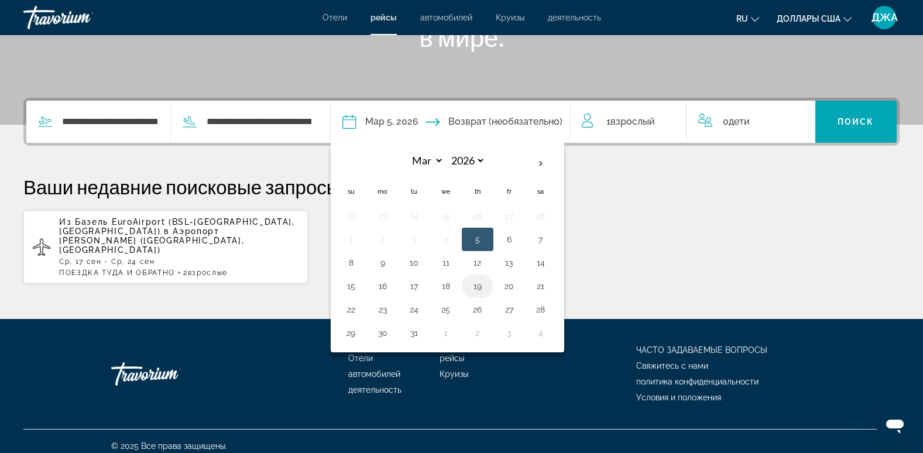
click at [487, 286] on button "19" at bounding box center [477, 286] width 19 height 16
type input "**********"
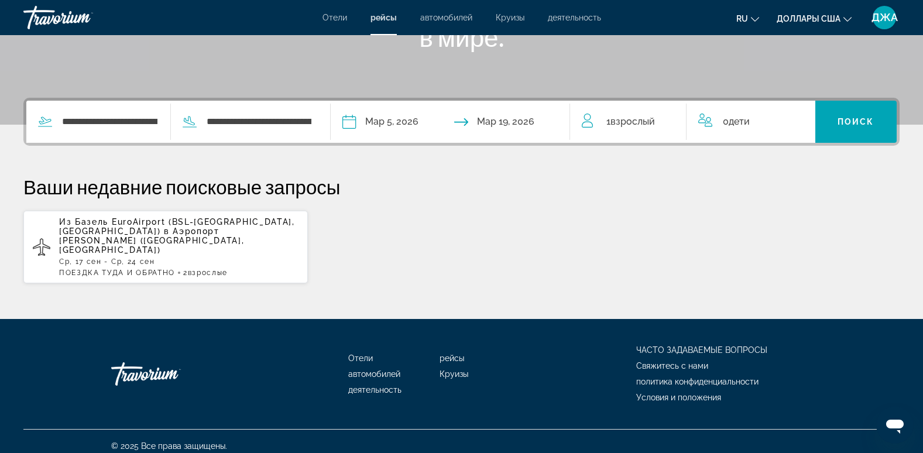
click at [614, 113] on div "1 Взрослый Взрослые" at bounding box center [634, 122] width 105 height 42
click at [667, 116] on icon "Приращение взрослых" at bounding box center [669, 119] width 11 height 14
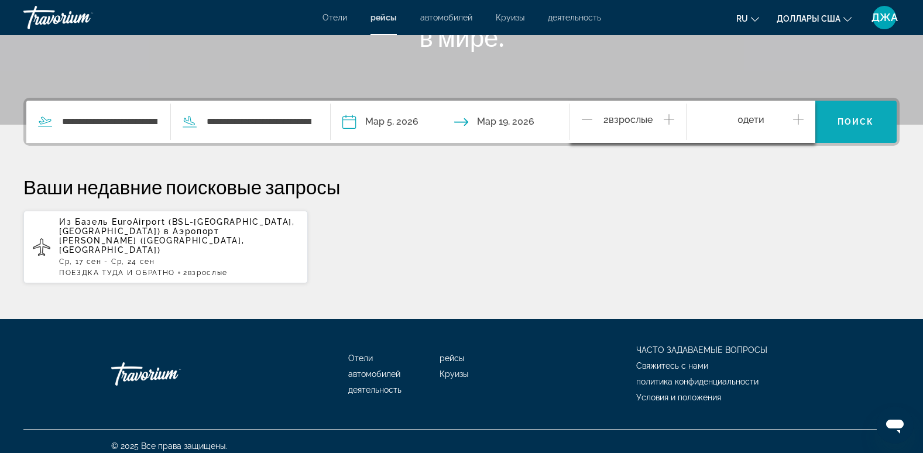
click at [845, 116] on span "Виджет поиска" at bounding box center [855, 122] width 81 height 28
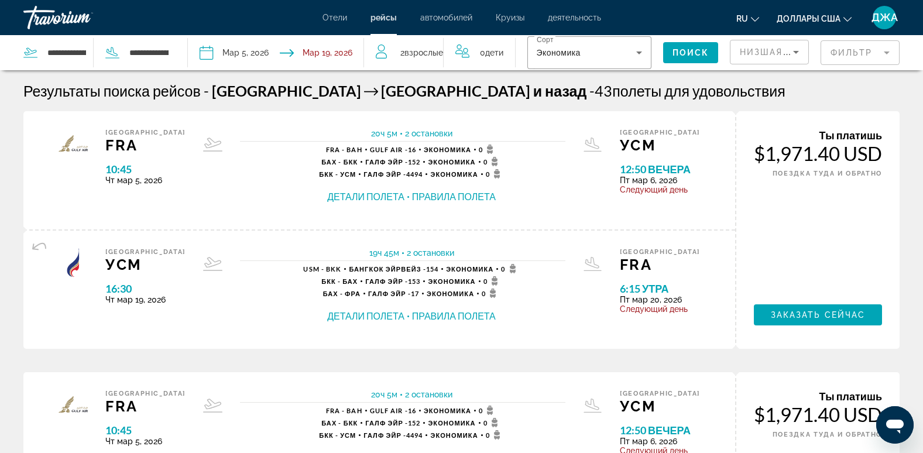
click at [423, 196] on button "Правила полета" at bounding box center [454, 196] width 84 height 13
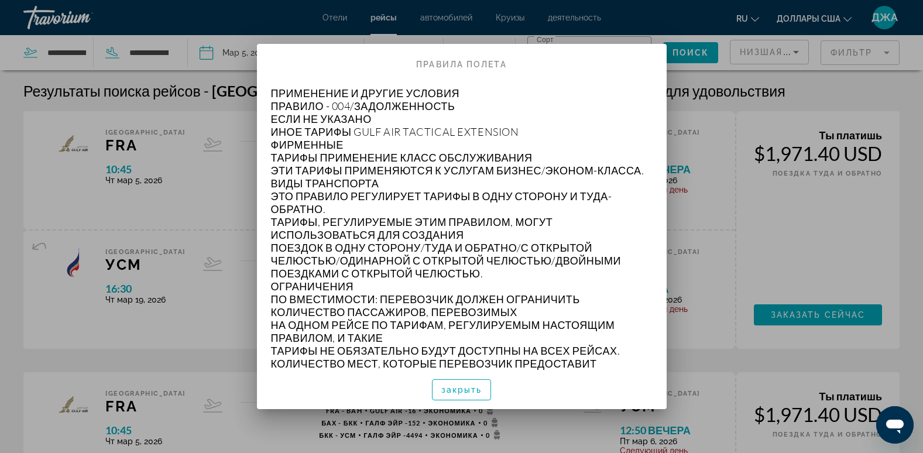
click at [714, 95] on div at bounding box center [461, 226] width 923 height 453
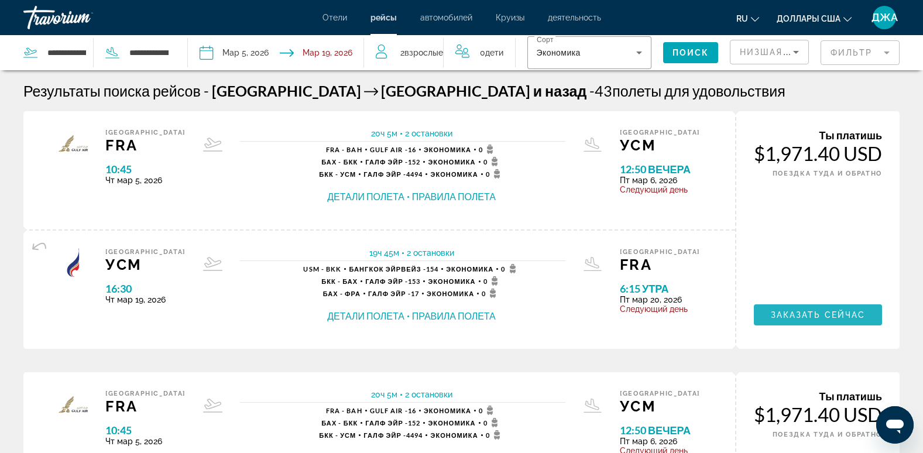
click at [797, 309] on span "Основное содержание" at bounding box center [818, 315] width 128 height 28
